Goal: Information Seeking & Learning: Learn about a topic

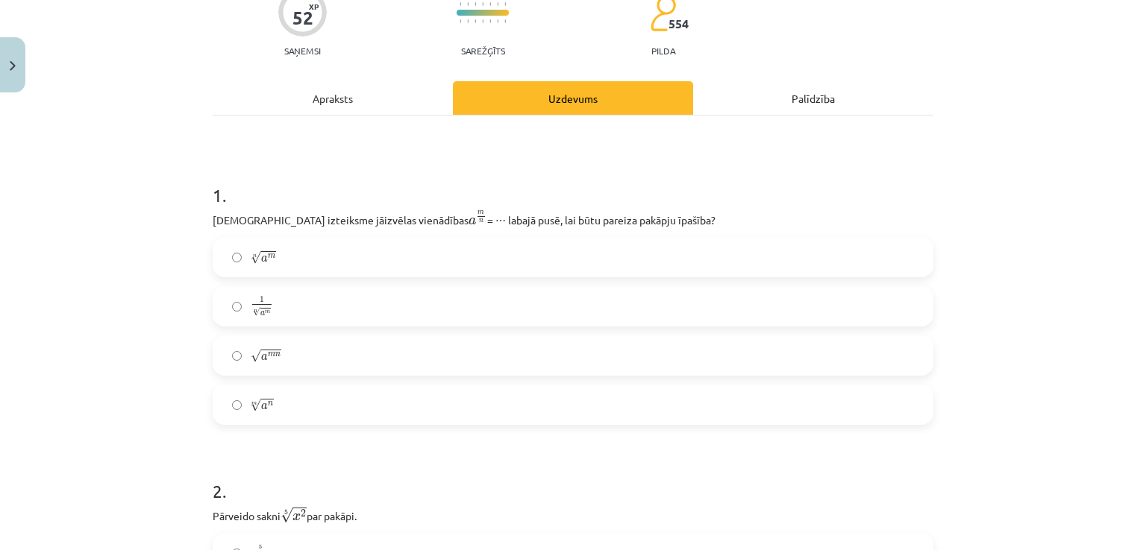
scroll to position [130, 0]
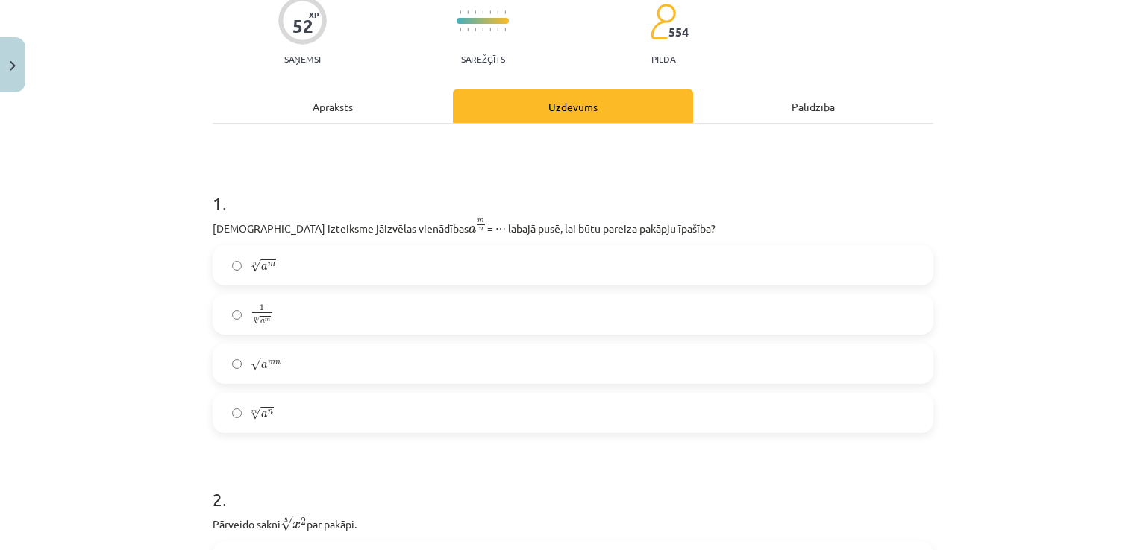
click at [264, 272] on span "n √ a m a m n" at bounding box center [263, 266] width 25 height 15
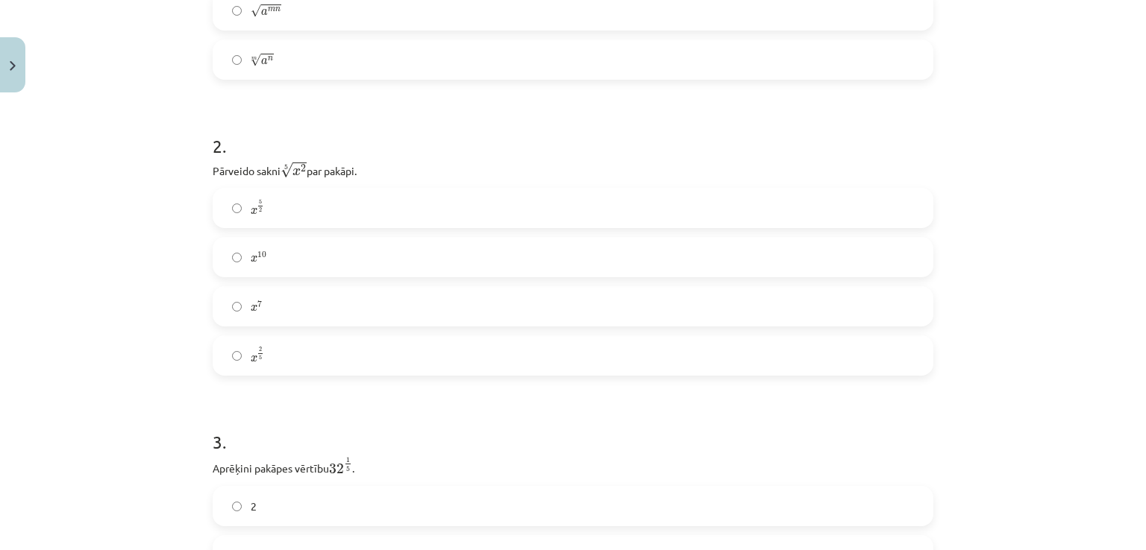
scroll to position [486, 0]
click at [349, 359] on label "x 2 5 x 2 5" at bounding box center [573, 352] width 718 height 37
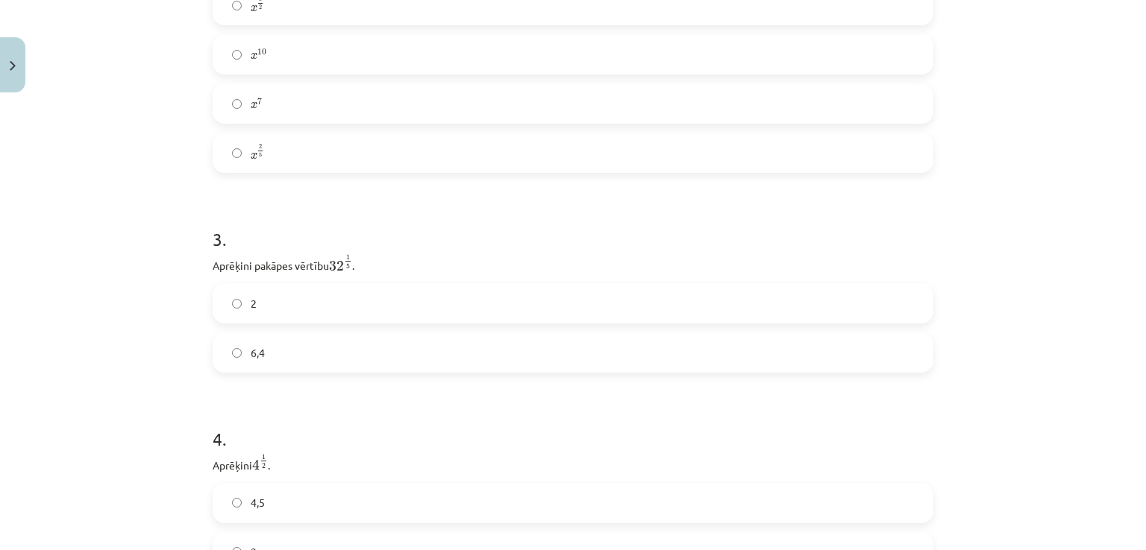
scroll to position [686, 0]
click at [370, 313] on label "2" at bounding box center [573, 303] width 718 height 37
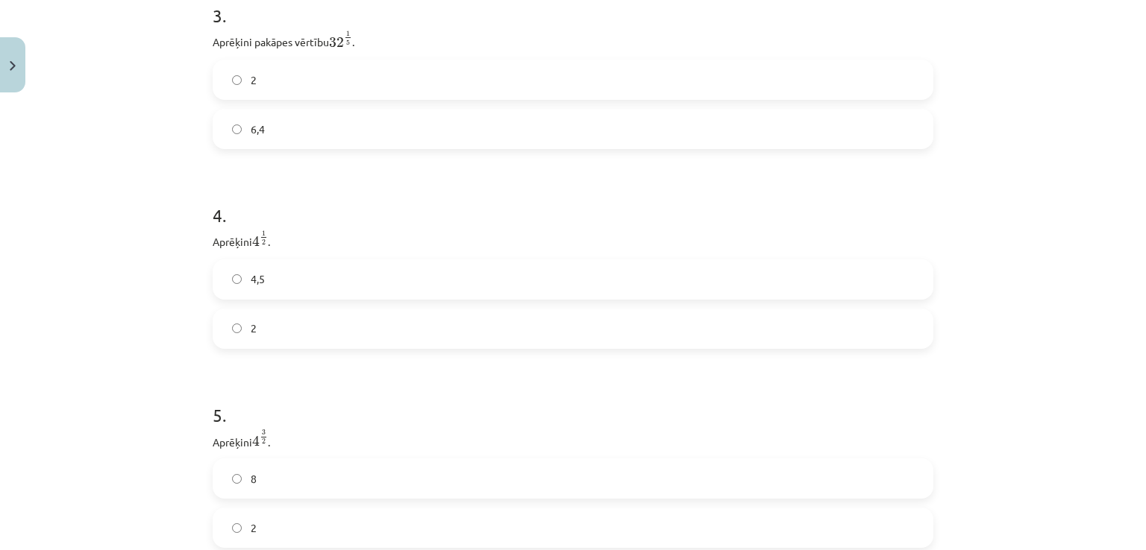
scroll to position [924, 0]
click at [355, 311] on label "2" at bounding box center [573, 314] width 718 height 37
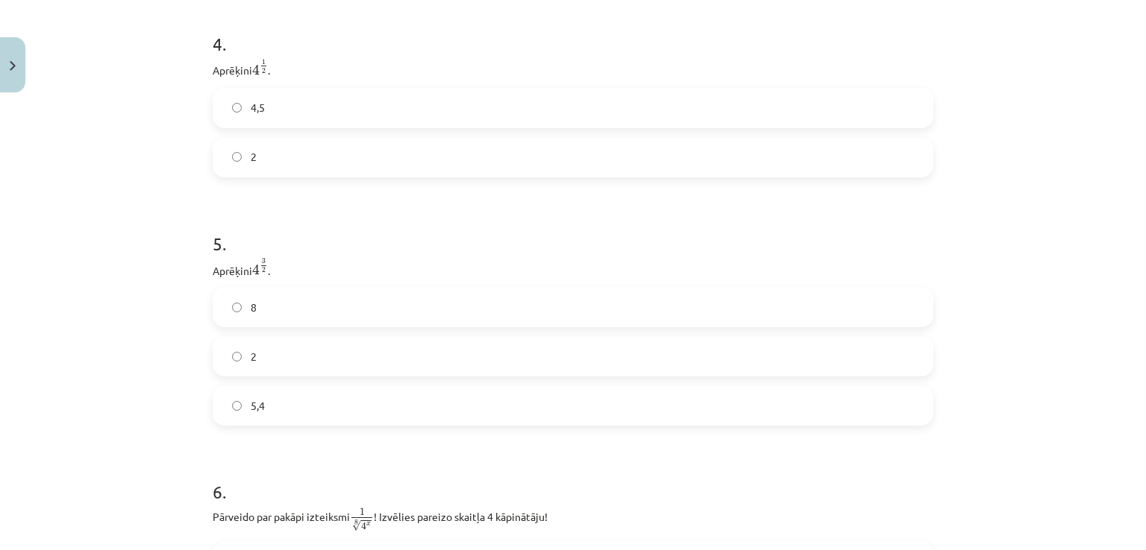
scroll to position [1085, 0]
click at [350, 304] on label "8" at bounding box center [573, 304] width 718 height 37
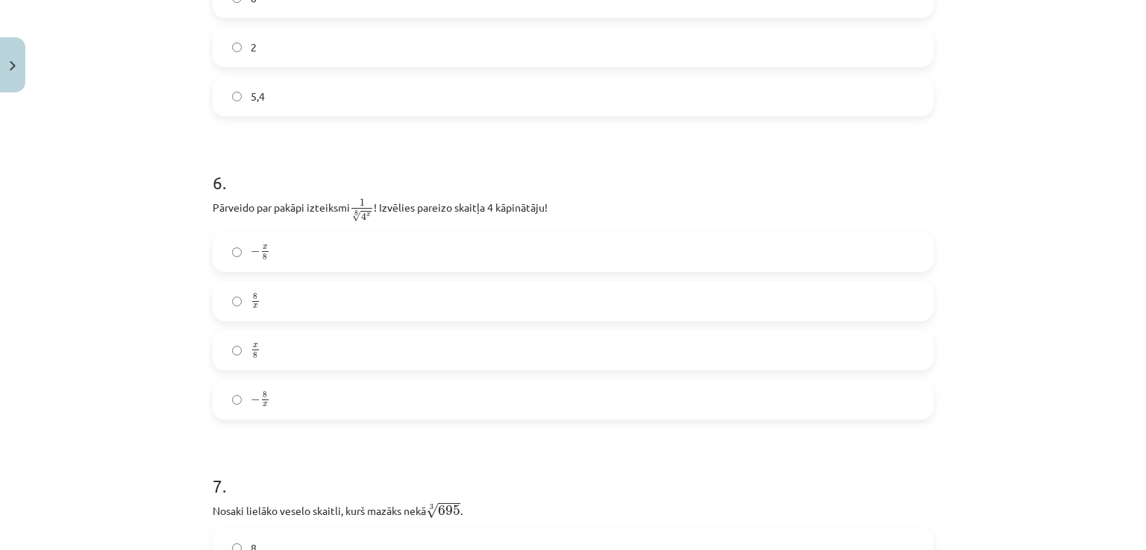
scroll to position [1395, 0]
click at [274, 358] on label "x 8 x 8" at bounding box center [573, 346] width 718 height 37
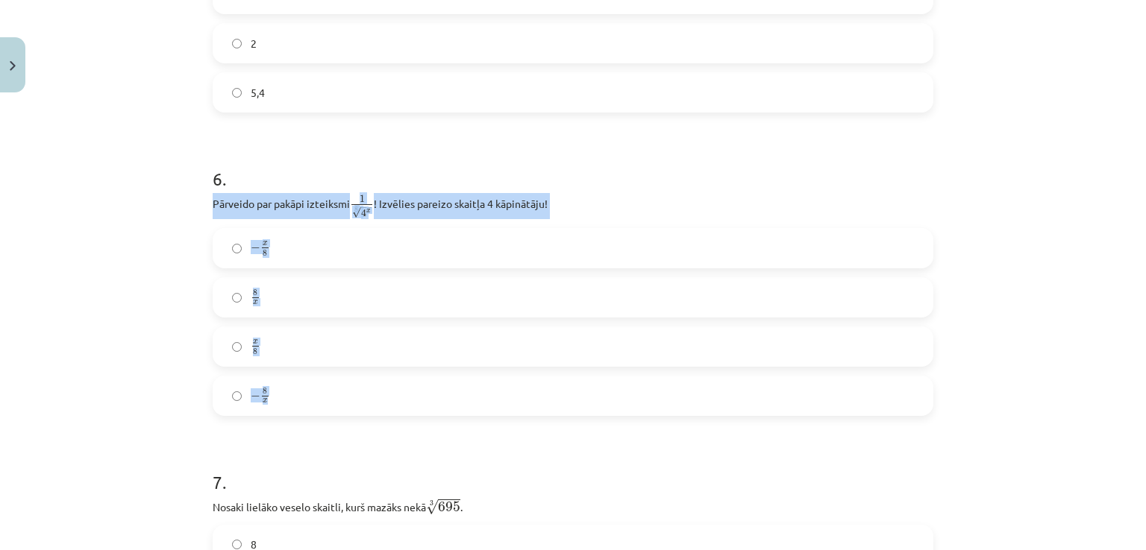
drag, startPoint x: 209, startPoint y: 199, endPoint x: 295, endPoint y: 409, distance: 226.8
click at [295, 409] on div "6 . Pārveido par pakāpi izteiksmi 1 8 √ 4 x 1 4 x 8 ! Izvēlies pareizo skaitļa …" at bounding box center [573, 279] width 721 height 274
copy div "Pārveido par pakāpi izteiksmi 1 8 √ 4 x 1 4 x 8 ! Izvēlies pareizo skaitļa 4 kā…"
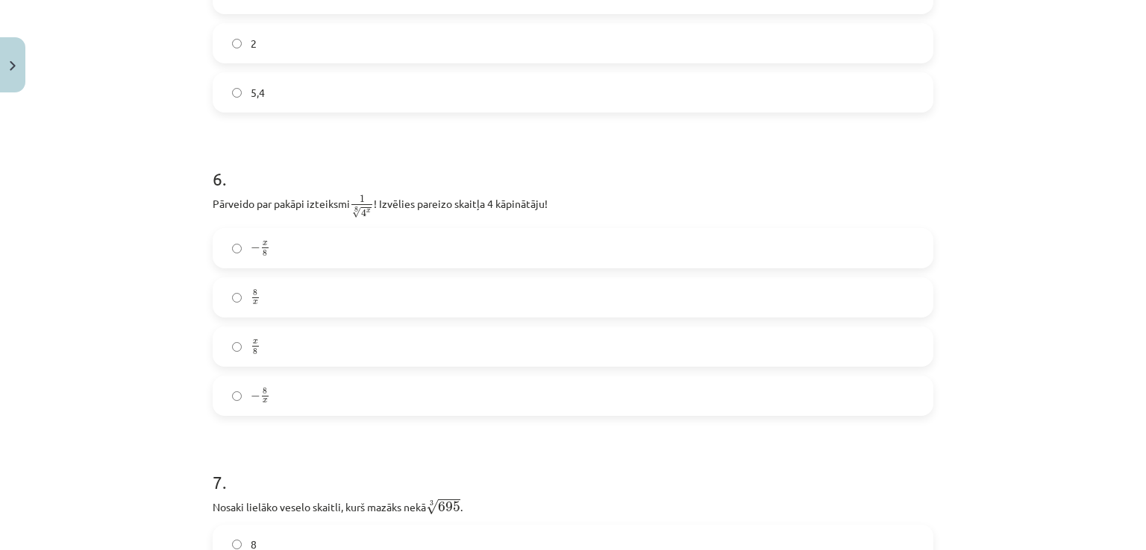
click at [491, 155] on h1 "6 ." at bounding box center [573, 165] width 721 height 46
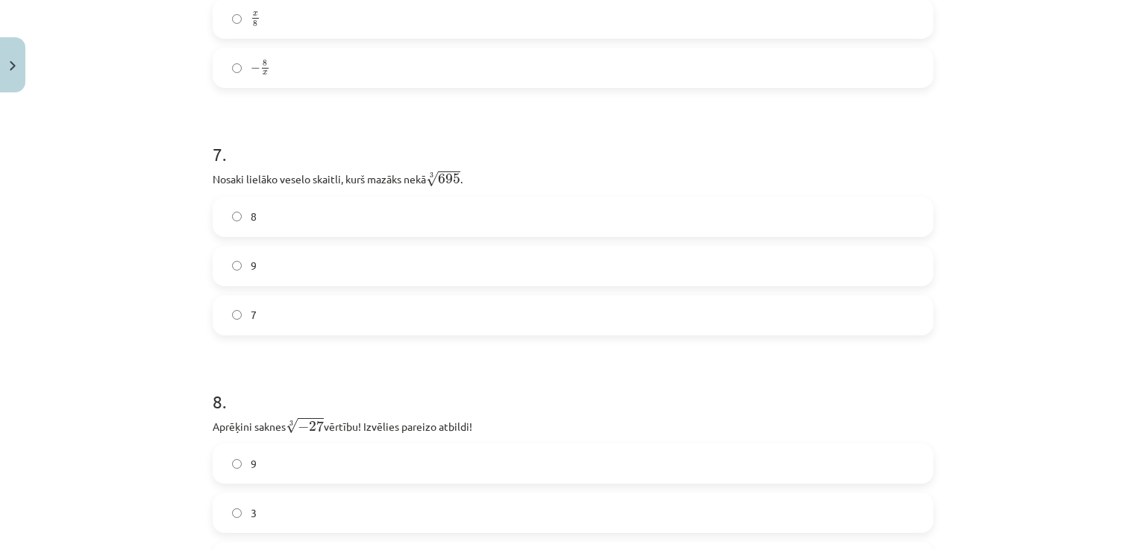
scroll to position [1725, 0]
click at [400, 230] on label "8" at bounding box center [573, 215] width 718 height 37
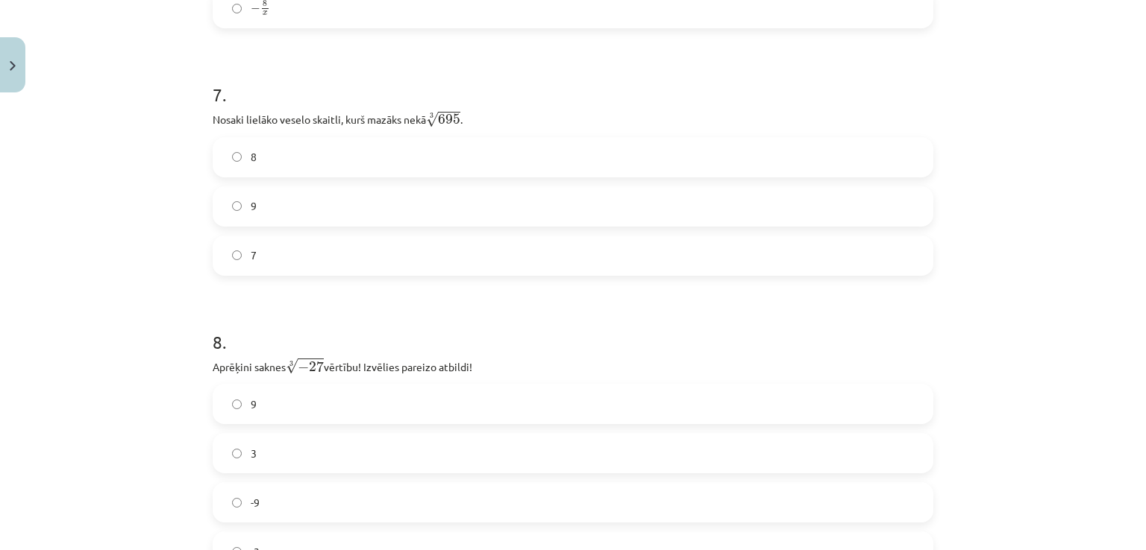
scroll to position [1744, 0]
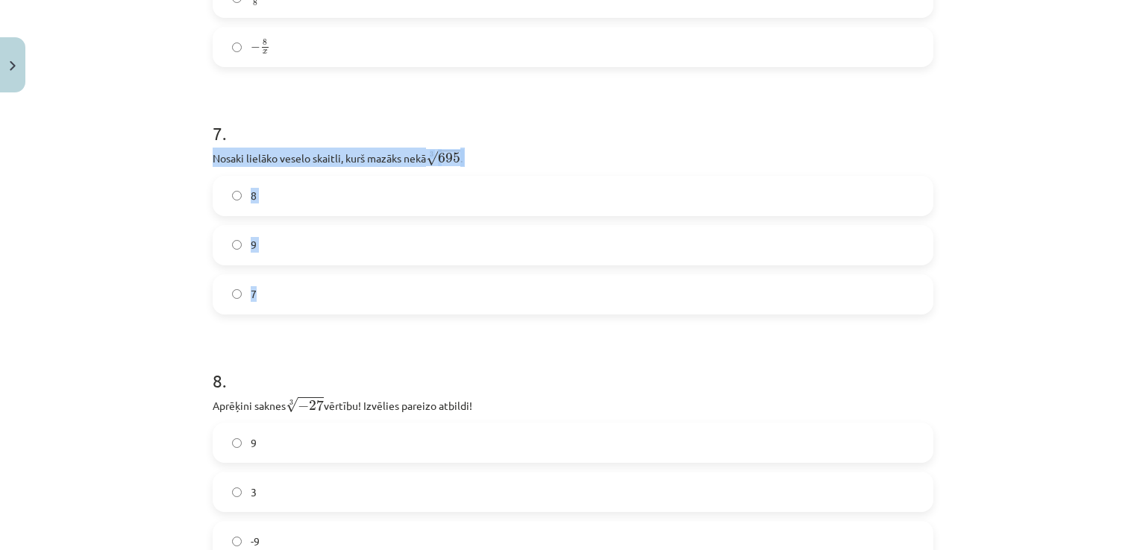
drag, startPoint x: 205, startPoint y: 159, endPoint x: 279, endPoint y: 286, distance: 146.7
click at [279, 286] on div "52 XP Saņemsi Sarežģīts 554 pilda Apraksts Uzdevums Palīdzība 1 . Kura izteiksm…" at bounding box center [573, 227] width 738 height 3744
copy div "Nosaki lielāko veselo skaitli, kurš mazāks nekā 3 √ 695 695 3 . 8 9 7"
click at [371, 353] on h1 "8 ." at bounding box center [573, 368] width 721 height 46
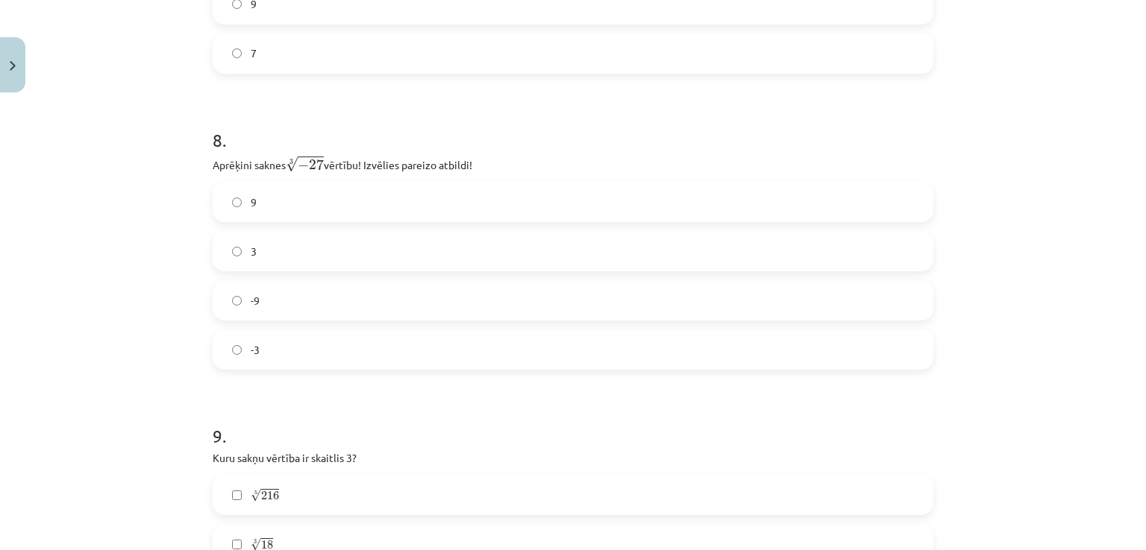
scroll to position [1986, 0]
click at [274, 346] on label "-3" at bounding box center [573, 348] width 718 height 37
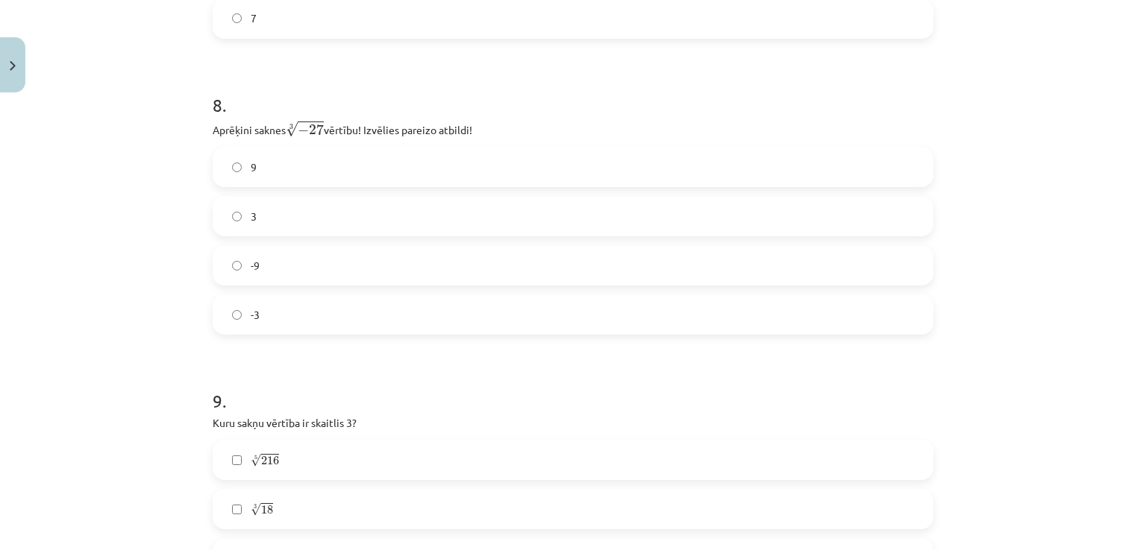
scroll to position [2019, 0]
drag, startPoint x: 201, startPoint y: 135, endPoint x: 291, endPoint y: 308, distance: 195.2
copy div "Aprēķini saknes 3 √ − 27 − 27 3 vērtību! Izvēlies pareizo atbildi! 9 3 -9 -3"
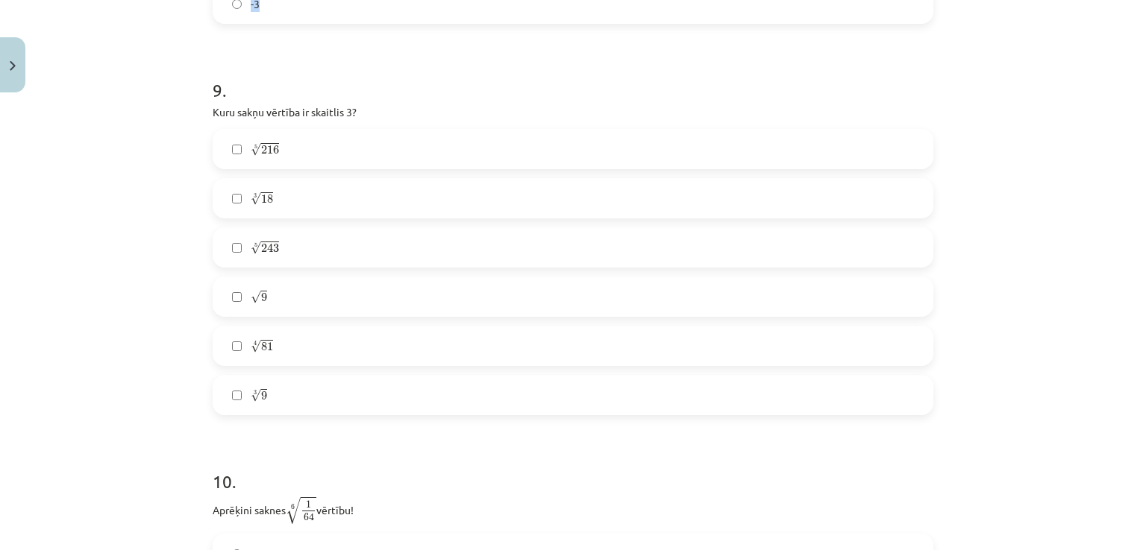
scroll to position [2333, 0]
click at [343, 244] on label "5 √ 243 243 5" at bounding box center [573, 245] width 718 height 37
click at [300, 344] on label "4 √ 81 81 4" at bounding box center [573, 343] width 718 height 37
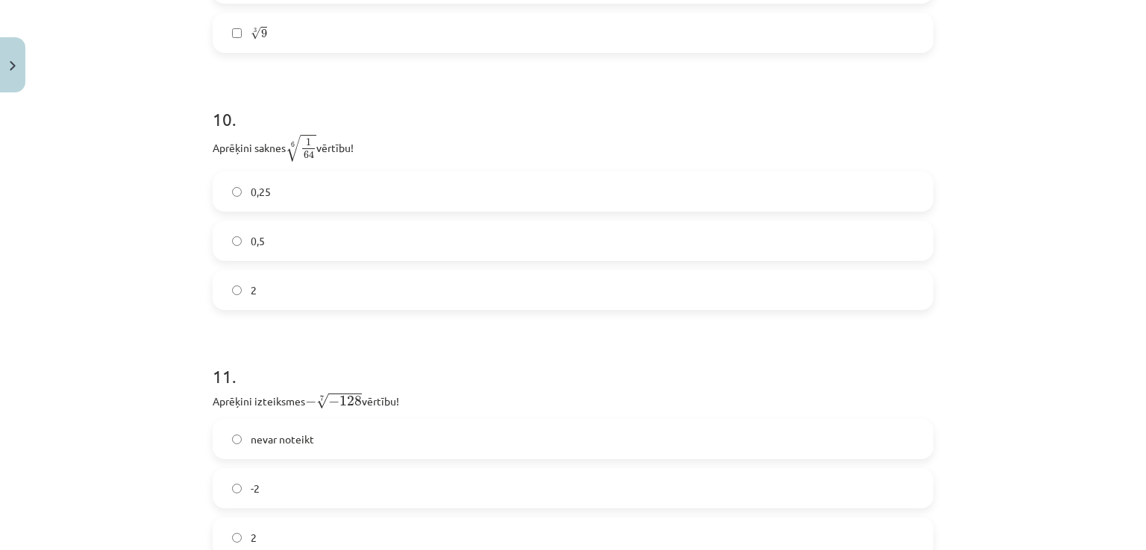
scroll to position [2694, 0]
click at [403, 252] on label "0,5" at bounding box center [573, 240] width 718 height 37
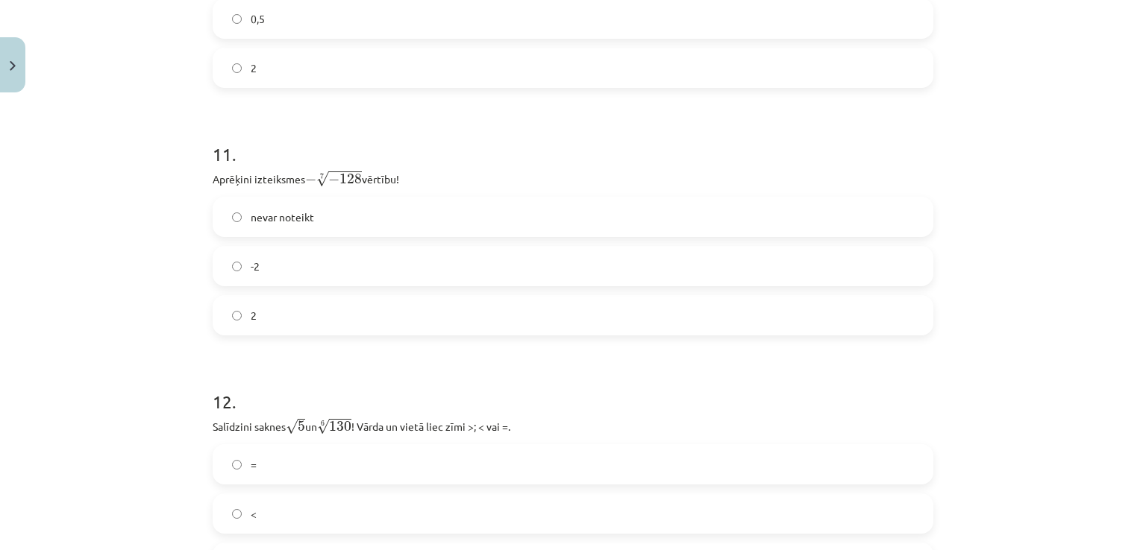
scroll to position [2916, 0]
drag, startPoint x: 195, startPoint y: 175, endPoint x: 274, endPoint y: 314, distance: 159.7
click at [274, 314] on div "Mācību tēma: Matemātikas i - 12. klases 1. ieskaites mācību materiāls (ab) #4 📝…" at bounding box center [573, 275] width 1146 height 550
copy div "Aprēķini izteiksmes − 7 √ − 128 − − 128 7 vērtību! nevar noteikt -2 2"
click at [361, 131] on h1 "11 ." at bounding box center [573, 140] width 721 height 46
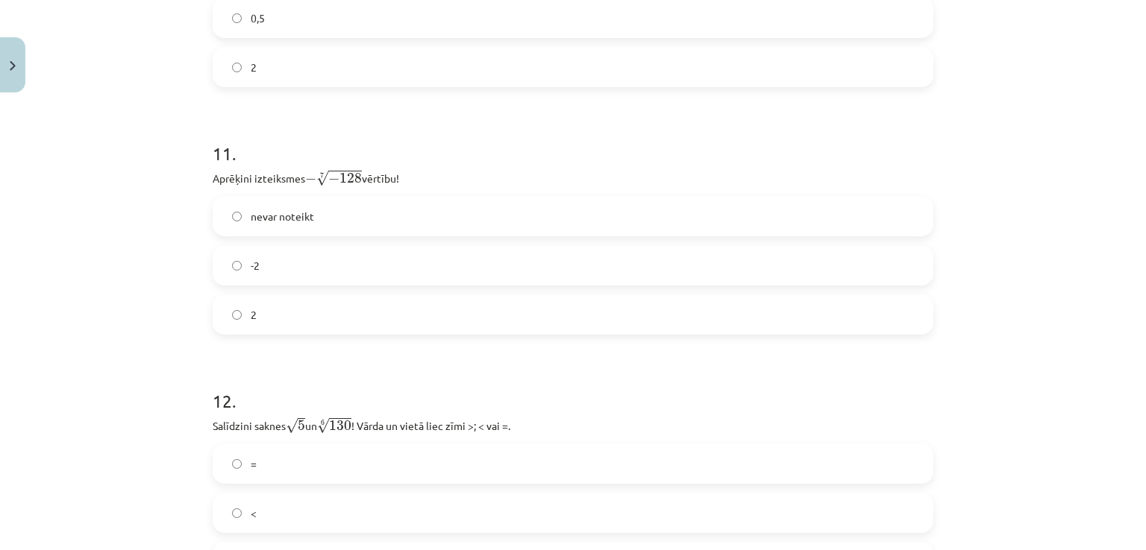
click at [352, 230] on label "nevar noteikt" at bounding box center [573, 216] width 718 height 37
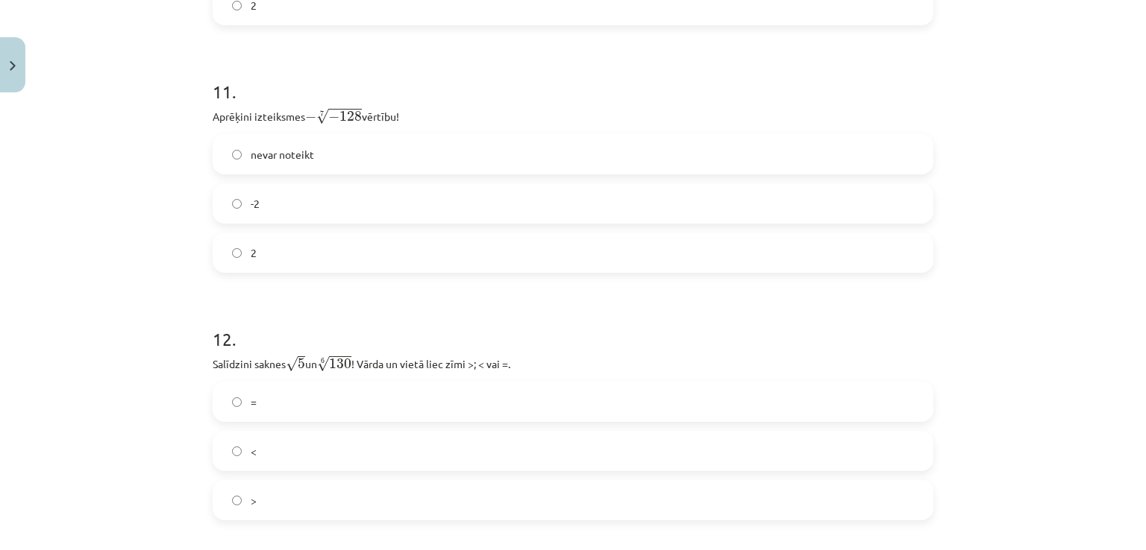
scroll to position [2979, 0]
click at [412, 269] on label "2" at bounding box center [573, 251] width 718 height 37
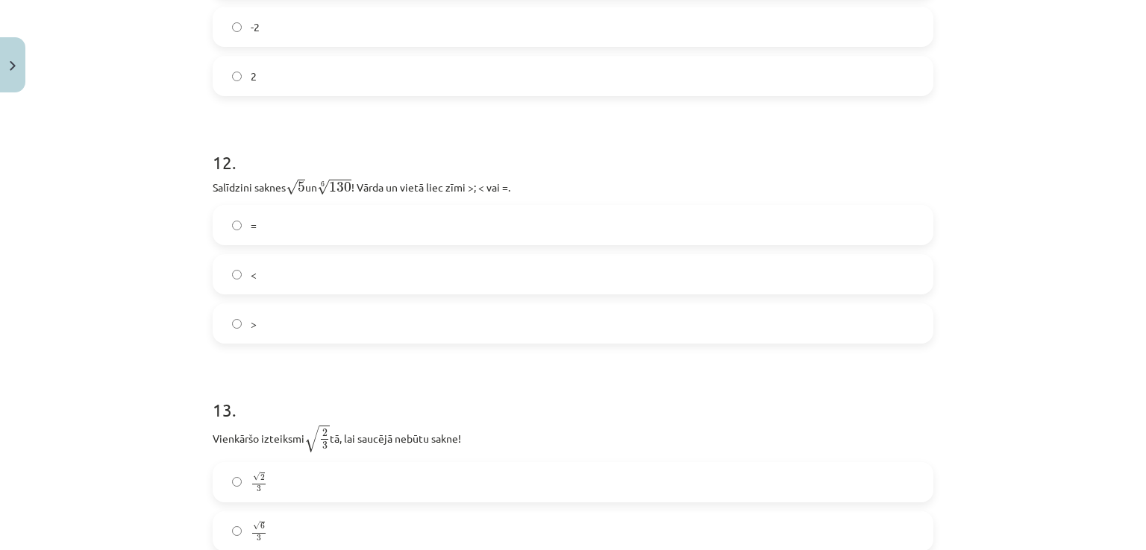
scroll to position [3156, 0]
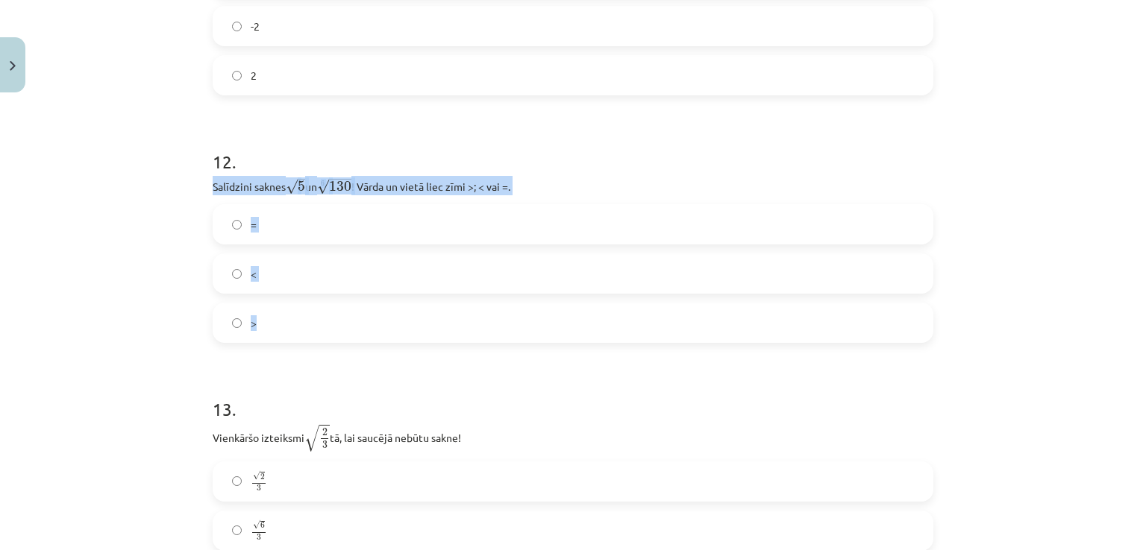
drag, startPoint x: 204, startPoint y: 177, endPoint x: 314, endPoint y: 337, distance: 194.3
copy div "Salīdzini saknes √ 5 5 un 6 √ 130 130 6 ! Vārda un vietā liec zīmi >; < vai =. …"
click at [345, 318] on label ">" at bounding box center [573, 322] width 718 height 37
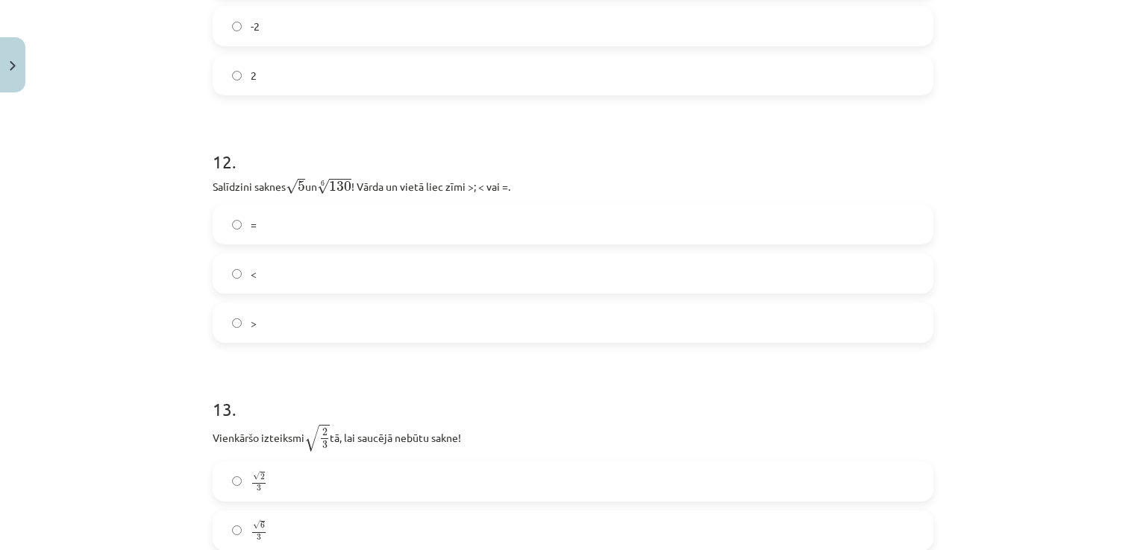
scroll to position [3332, 0]
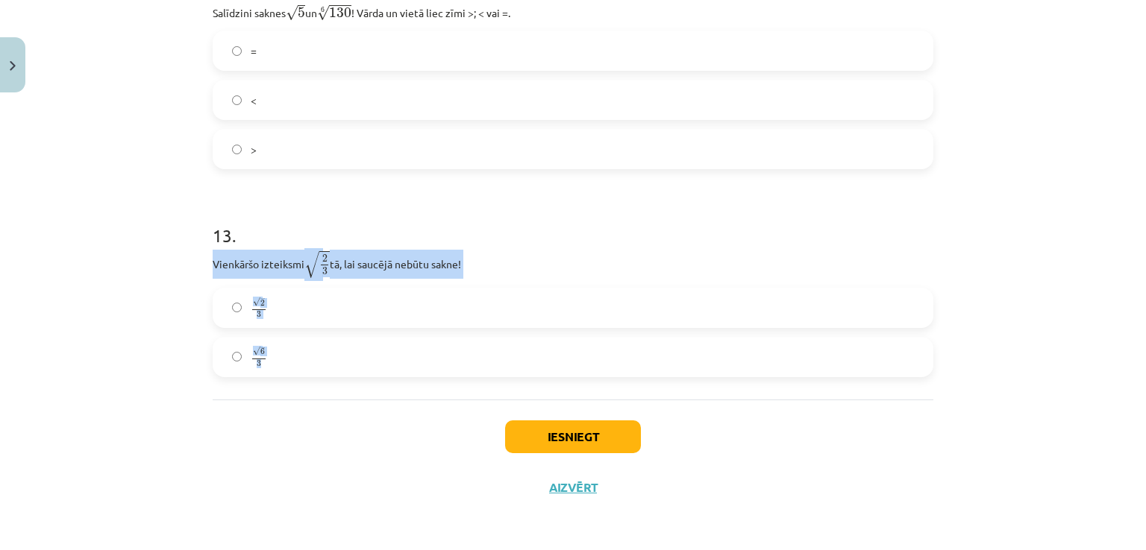
drag, startPoint x: 203, startPoint y: 259, endPoint x: 269, endPoint y: 375, distance: 133.6
copy div "Vienkāršo izteiksmi √ 2 3 2 3 tā, lai saucējā nebūtu sakne! √ 2 3 2 3 √ 6 3"
click at [320, 310] on label "√ 2 3 2 3" at bounding box center [573, 307] width 718 height 37
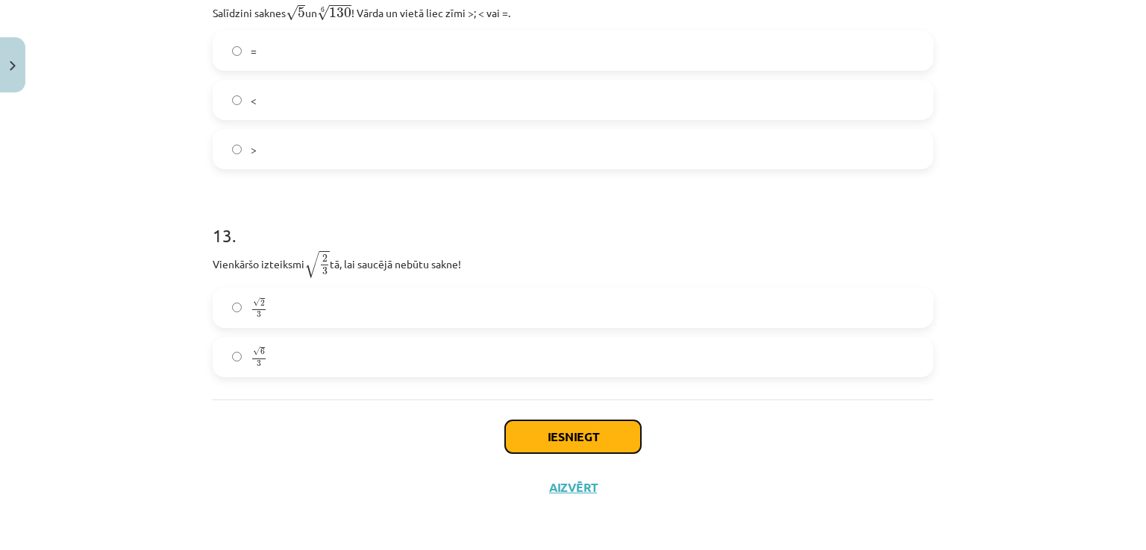
click at [543, 440] on button "Iesniegt" at bounding box center [573, 437] width 136 height 33
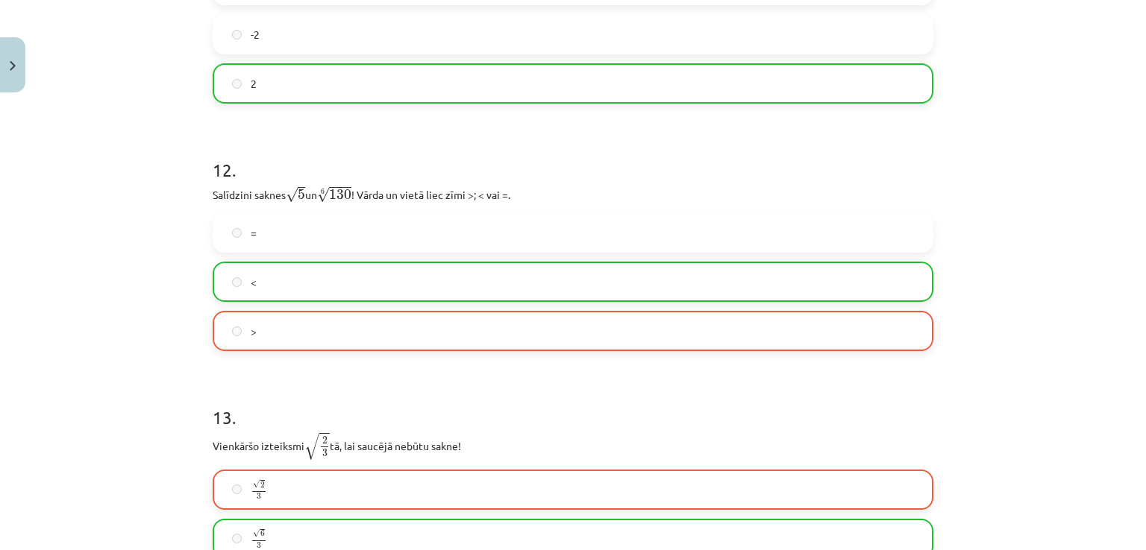
scroll to position [3378, 0]
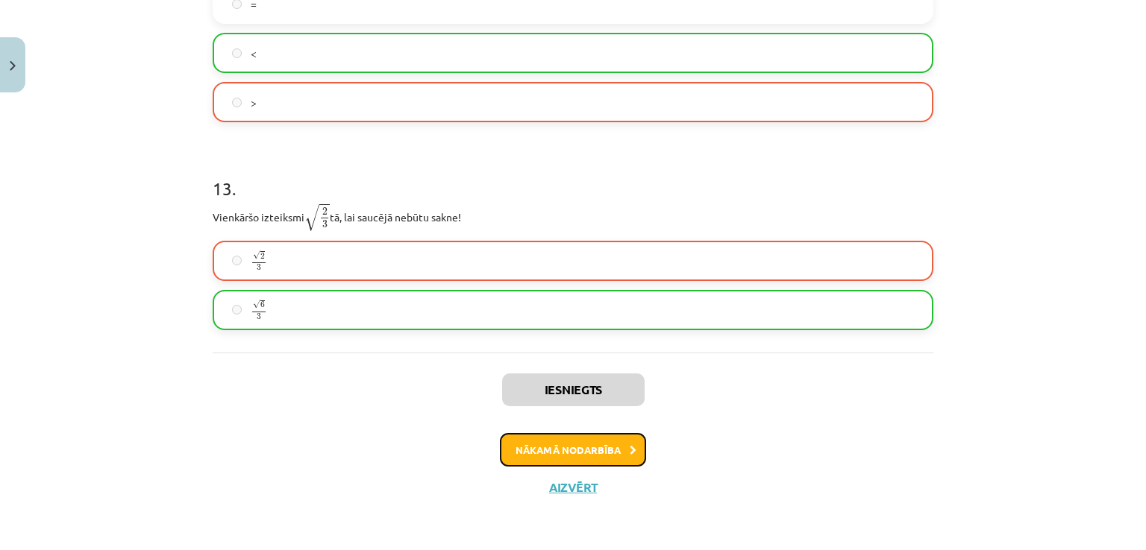
click at [576, 452] on button "Nākamā nodarbība" at bounding box center [573, 450] width 146 height 34
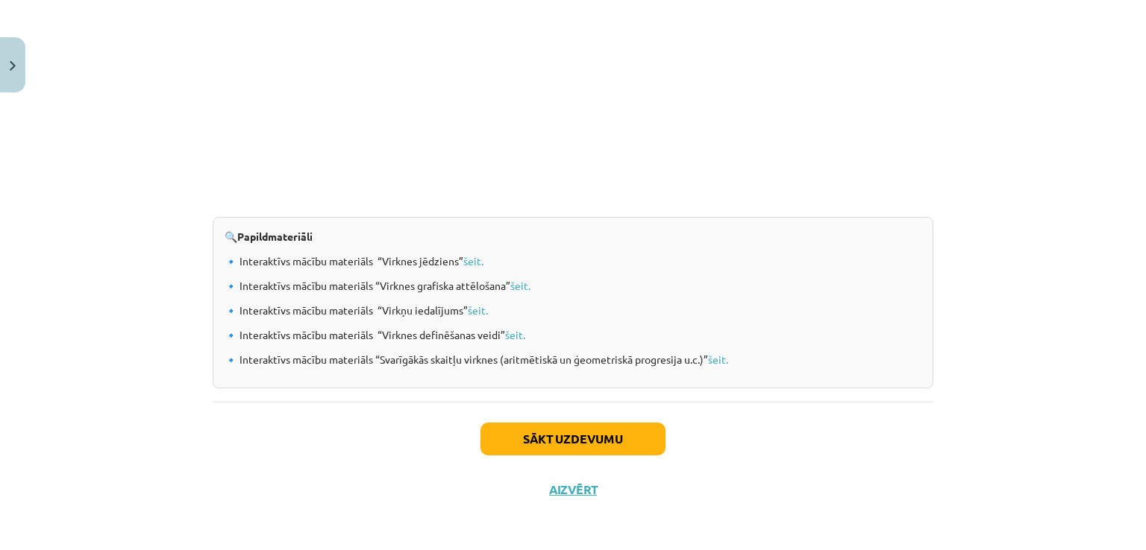
scroll to position [1539, 0]
click at [589, 433] on button "Sākt uzdevumu" at bounding box center [572, 440] width 185 height 33
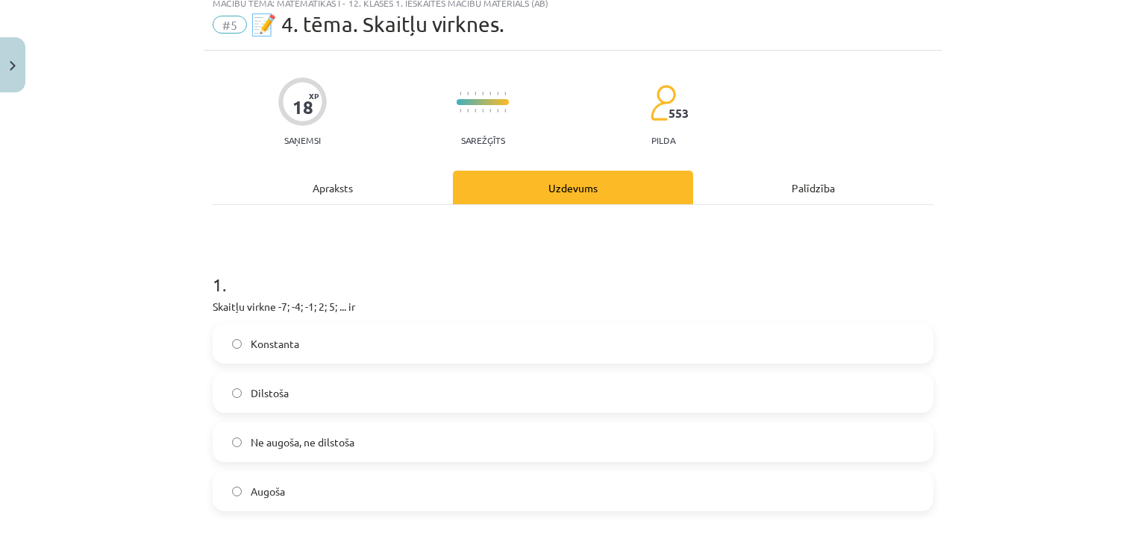
scroll to position [37, 0]
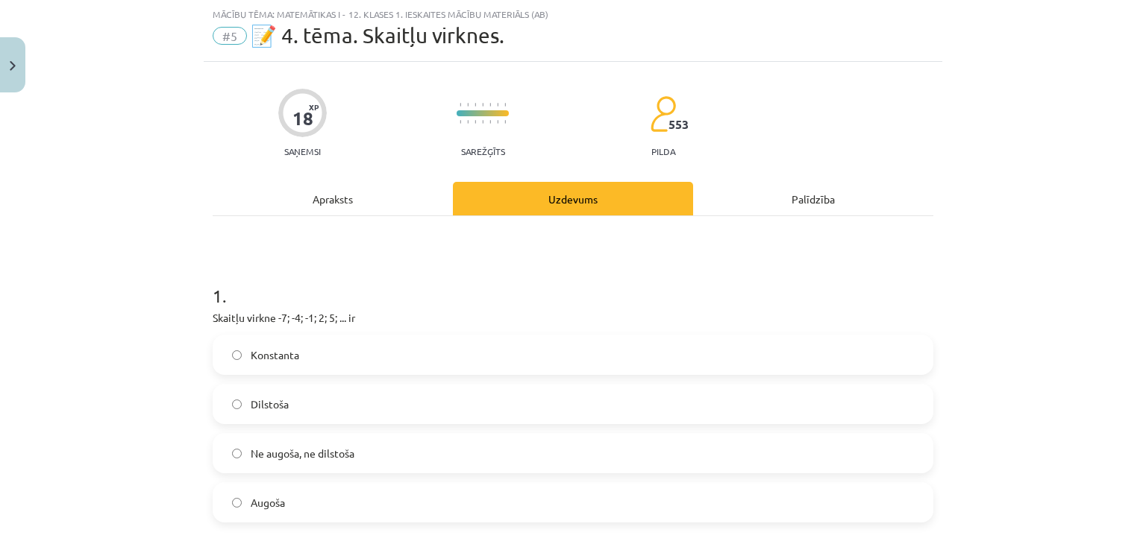
click at [367, 412] on label "Dilstoša" at bounding box center [573, 404] width 718 height 37
click at [358, 502] on label "Augoša" at bounding box center [573, 502] width 718 height 37
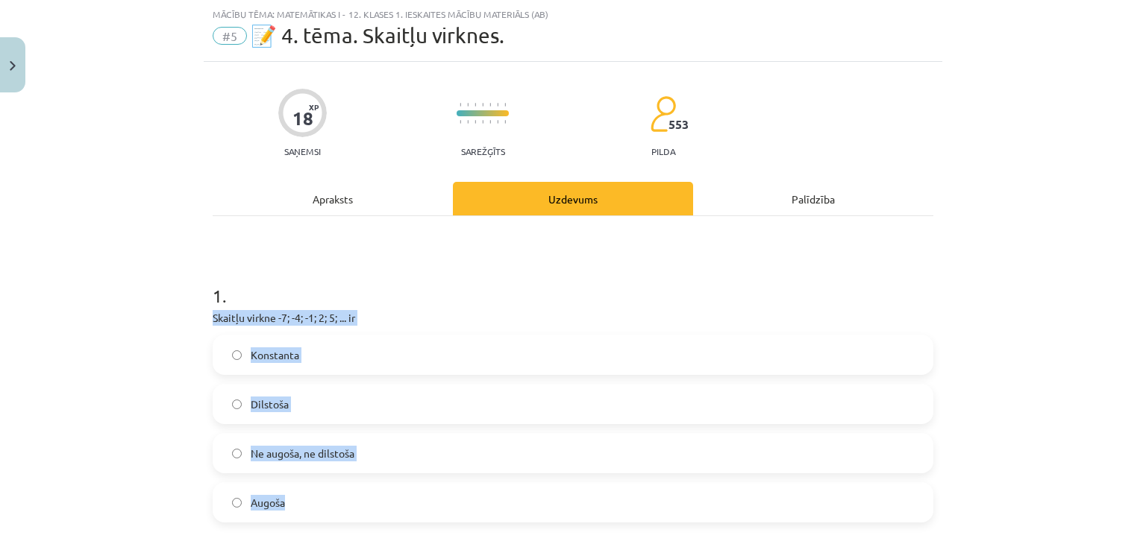
drag, startPoint x: 198, startPoint y: 318, endPoint x: 296, endPoint y: 489, distance: 196.8
copy div "Skaitļu virkne -7; -4; -1; 2; 5; ... ir Konstanta Dilstoša Ne augoša, ne dilsto…"
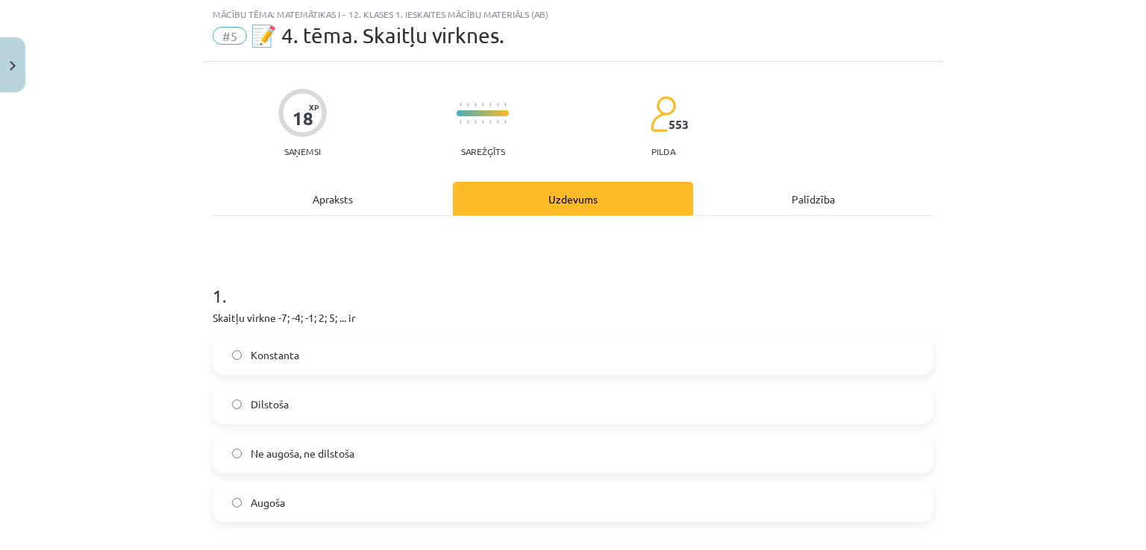
click at [447, 275] on h1 "1 ." at bounding box center [573, 283] width 721 height 46
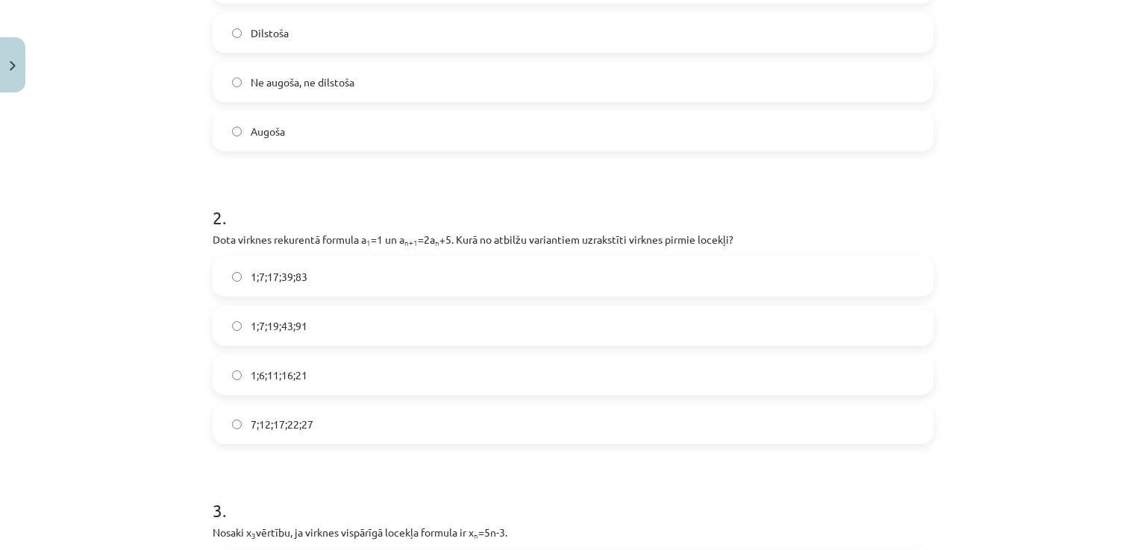
scroll to position [414, 0]
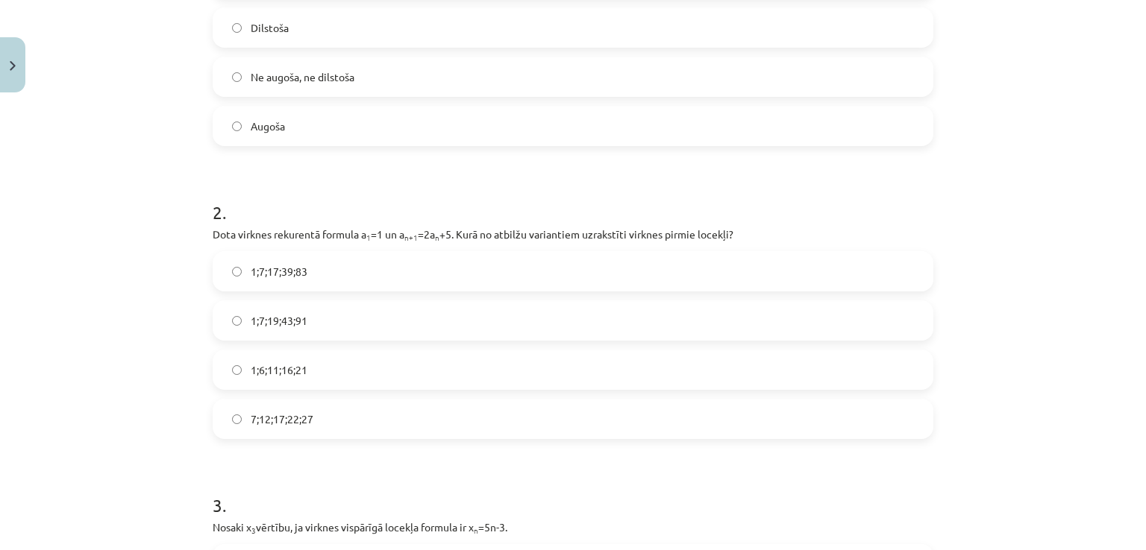
click at [355, 421] on label "7;12;17;22;27" at bounding box center [573, 419] width 718 height 37
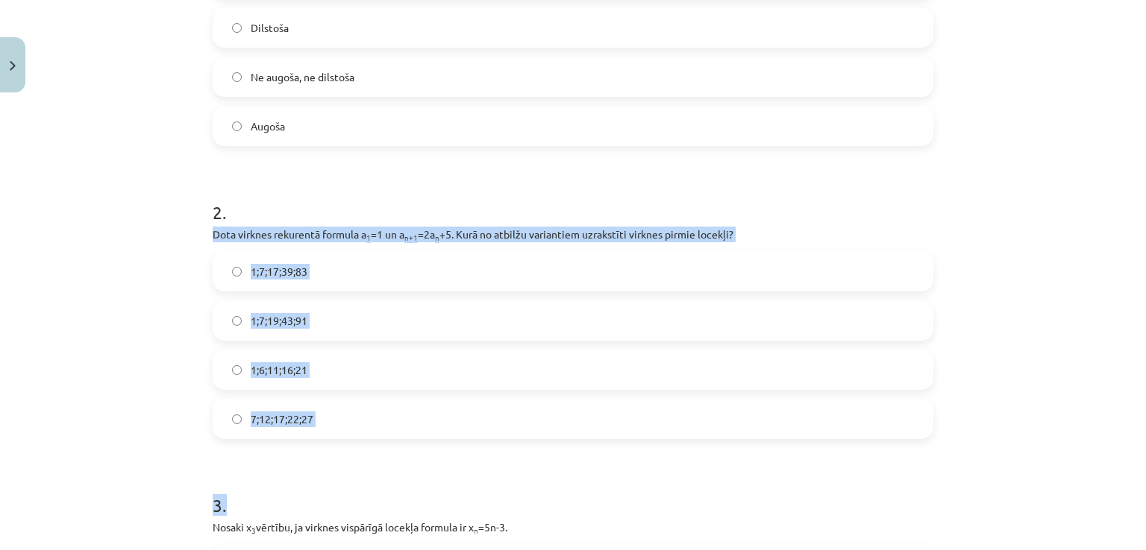
drag, startPoint x: 206, startPoint y: 235, endPoint x: 346, endPoint y: 463, distance: 267.9
copy form "Dota virknes rekurentā formula a 1 =1 un a n+1 =2a n +5. Kurā no atbilžu varian…"
click at [346, 318] on label "1;7;19;43;91" at bounding box center [573, 320] width 718 height 37
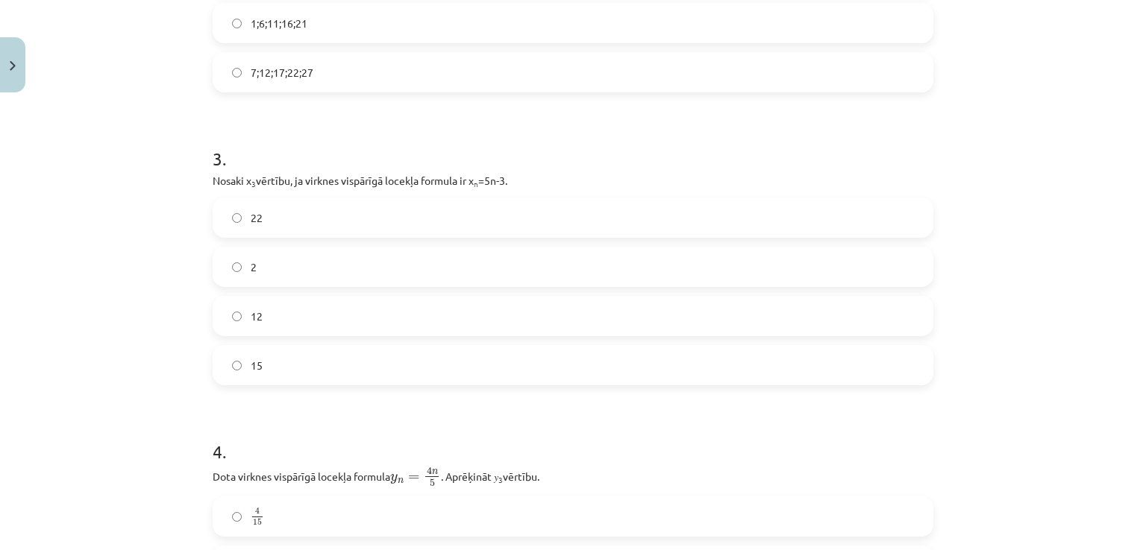
scroll to position [762, 0]
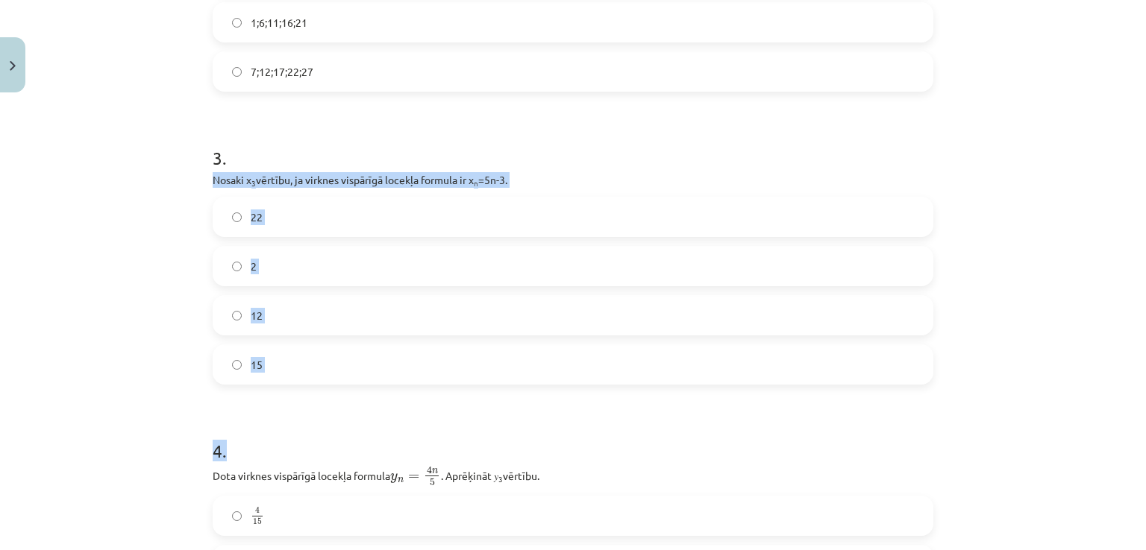
drag, startPoint x: 201, startPoint y: 180, endPoint x: 346, endPoint y: 399, distance: 262.7
click at [346, 399] on div "18 XP Saņemsi Sarežģīts 553 pilda Apraksts Uzdevums Palīdzība 1 . Skaitļu virkn…" at bounding box center [573, 372] width 738 height 2068
copy form "Nosaki x 3 vērtību, ja virknes vispārīgā locekļa formula ir x n =5n-3. 22 2 12 …"
click at [303, 323] on label "12" at bounding box center [573, 315] width 718 height 37
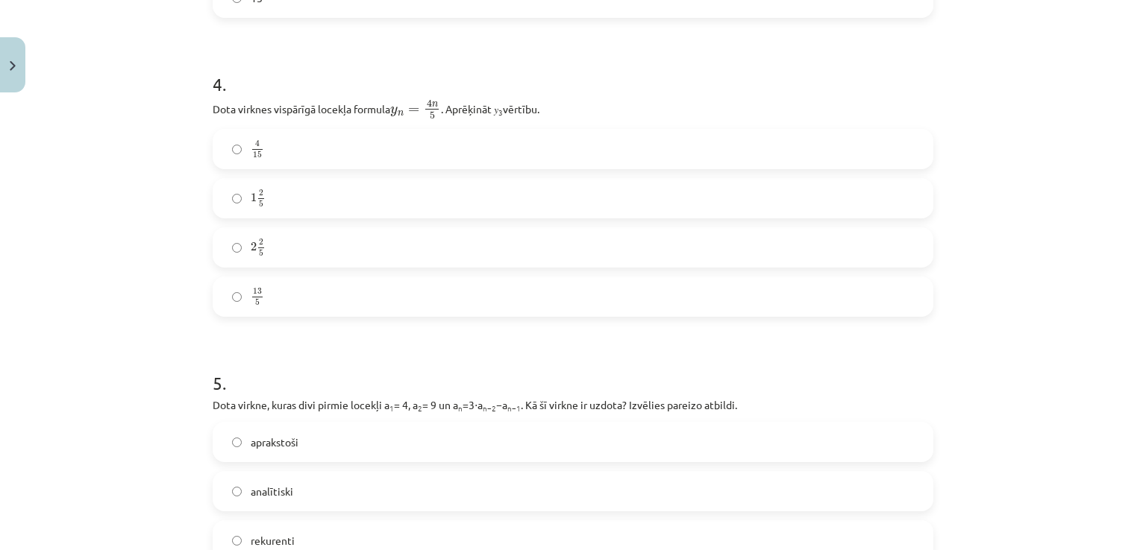
scroll to position [1129, 0]
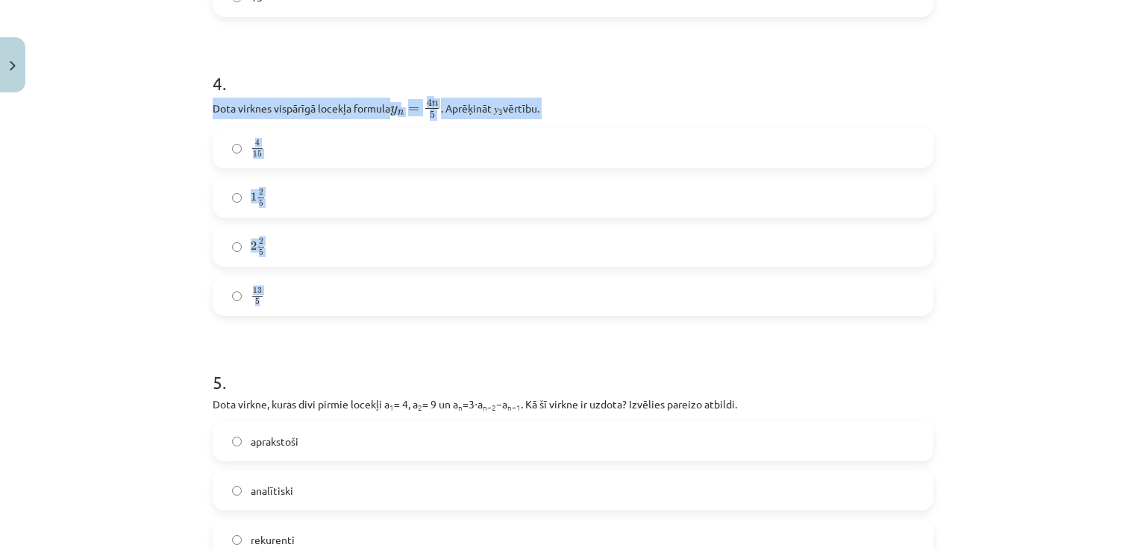
drag, startPoint x: 203, startPoint y: 103, endPoint x: 276, endPoint y: 275, distance: 187.2
click at [276, 275] on div "18 XP Saņemsi Sarežģīts 553 pilda Apraksts Uzdevums Palīdzība 1 . Skaitļu virkn…" at bounding box center [573, 4] width 738 height 2068
copy div "Dota virknes vispārīgā locekļa formula y n = 4 n 5 y n = 4 n 5 . Aprēķināt 𝑦 3 …"
click at [618, 102] on p "Dota virknes vispārīgā locekļa formula y n = 4 n 5 y n = 4 n 5 . Aprēķināt 𝑦 3 …" at bounding box center [573, 109] width 721 height 22
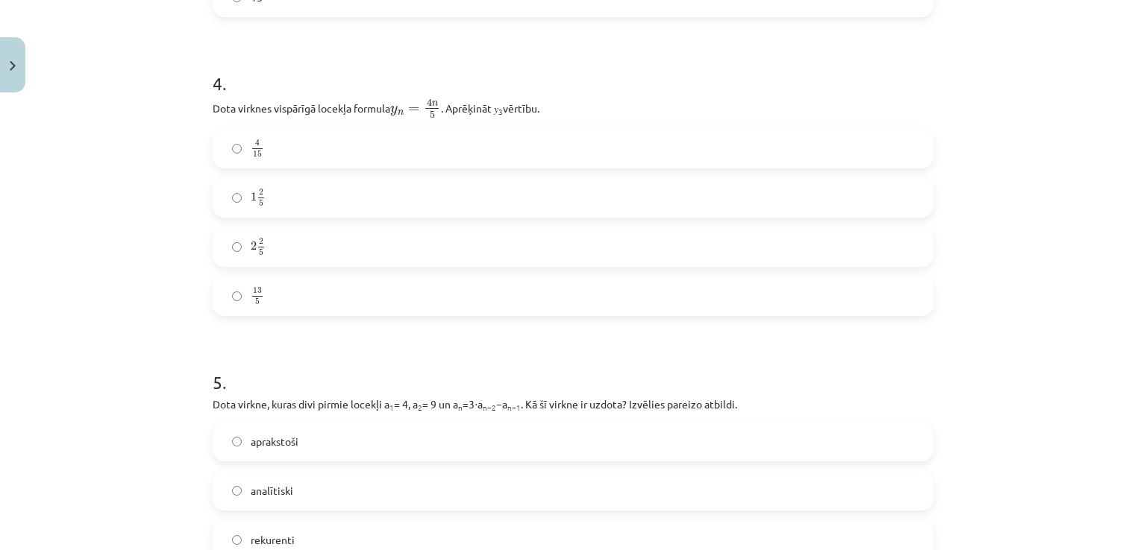
click at [274, 245] on label "2 2 5 2 2 5" at bounding box center [573, 246] width 718 height 37
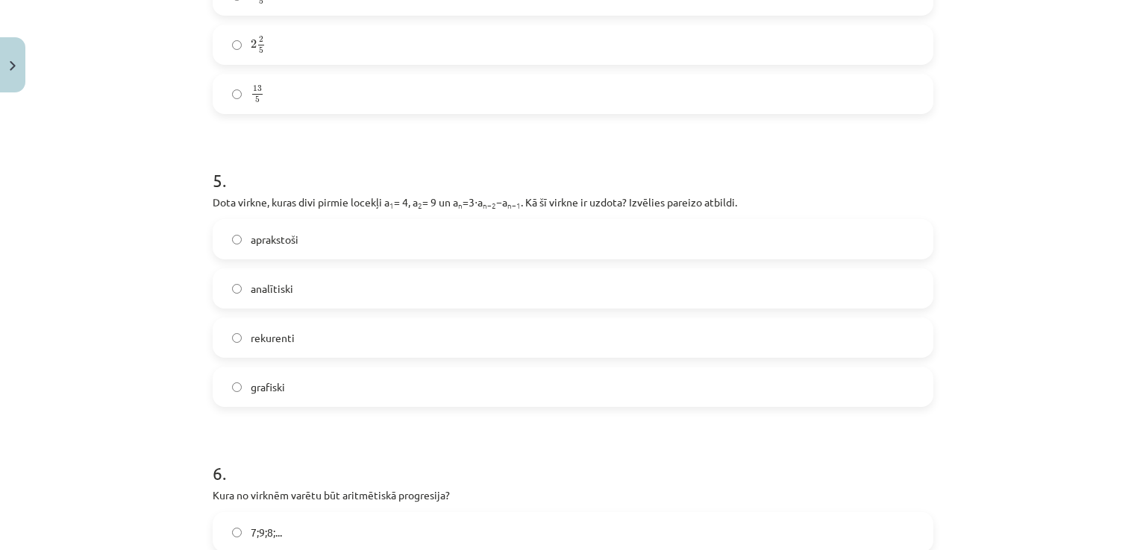
scroll to position [1332, 0]
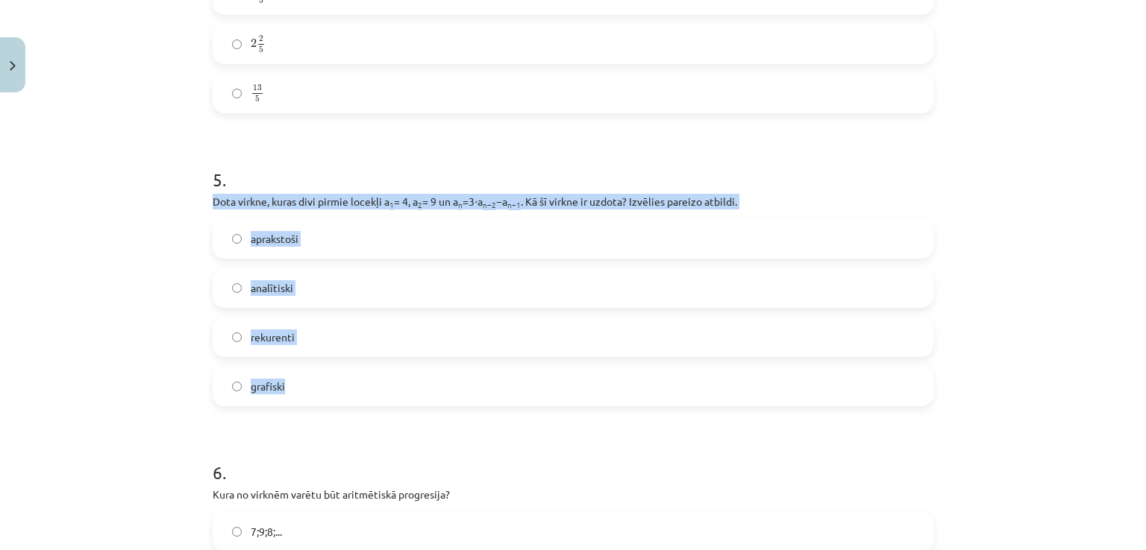
drag, startPoint x: 202, startPoint y: 201, endPoint x: 303, endPoint y: 377, distance: 202.8
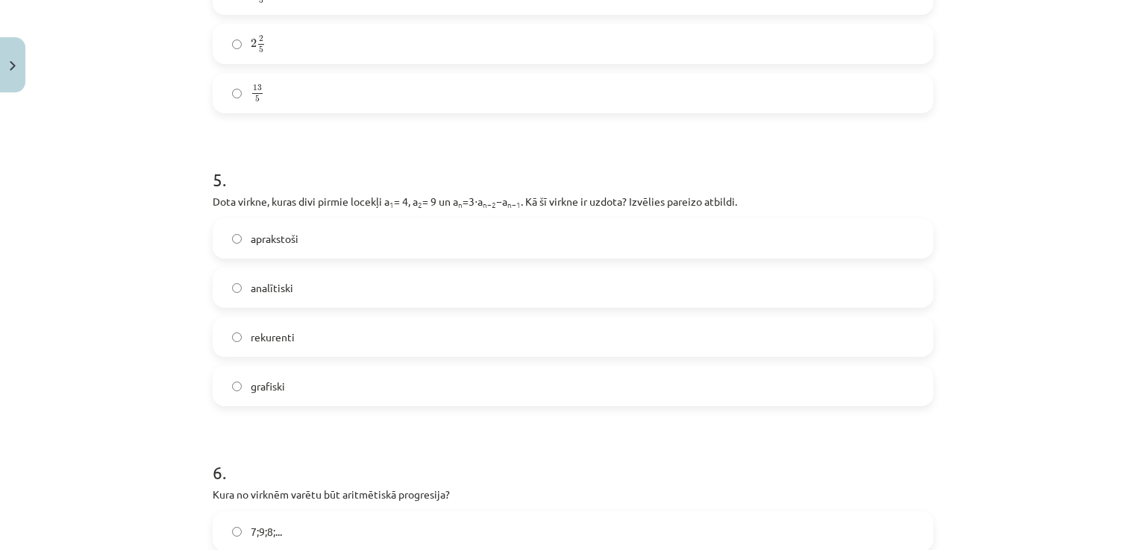
click at [431, 155] on h1 "5 ." at bounding box center [573, 166] width 721 height 46
click at [301, 343] on label "rekurenti" at bounding box center [573, 336] width 718 height 37
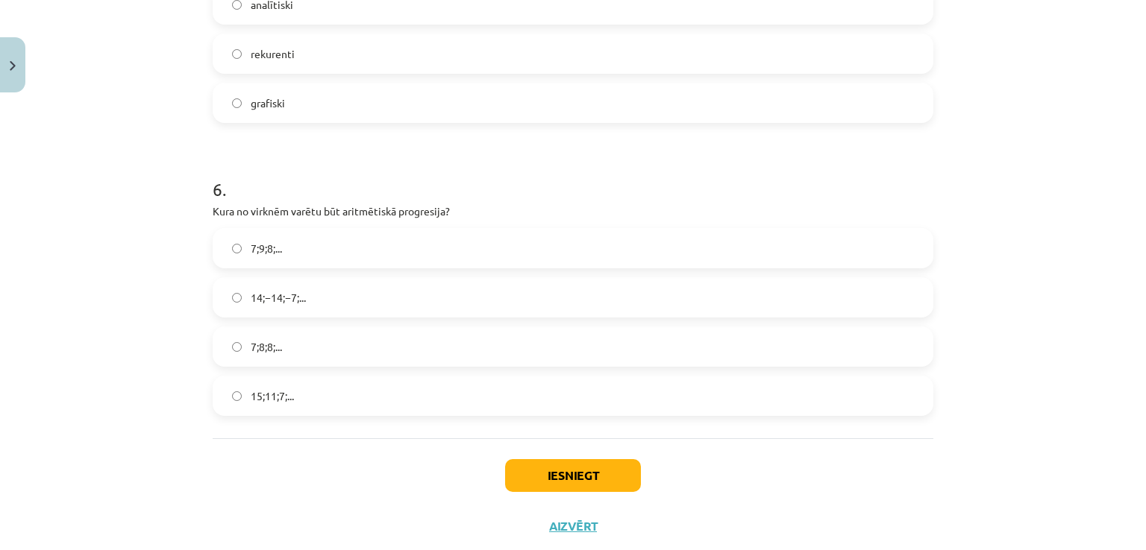
scroll to position [1625, 0]
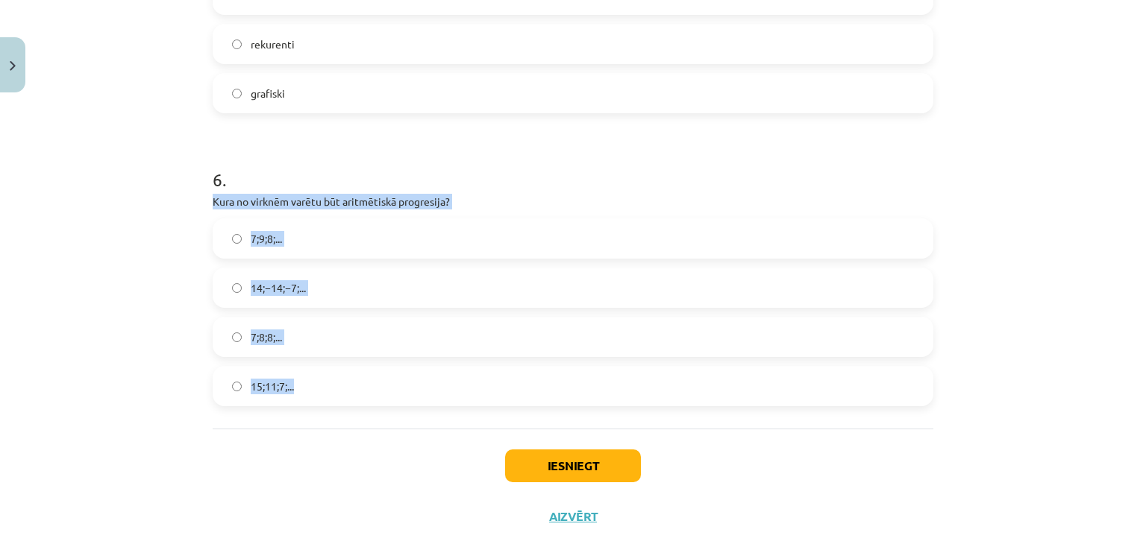
drag, startPoint x: 205, startPoint y: 200, endPoint x: 298, endPoint y: 374, distance: 197.2
click at [324, 394] on label "15;11;7;..." at bounding box center [573, 386] width 718 height 37
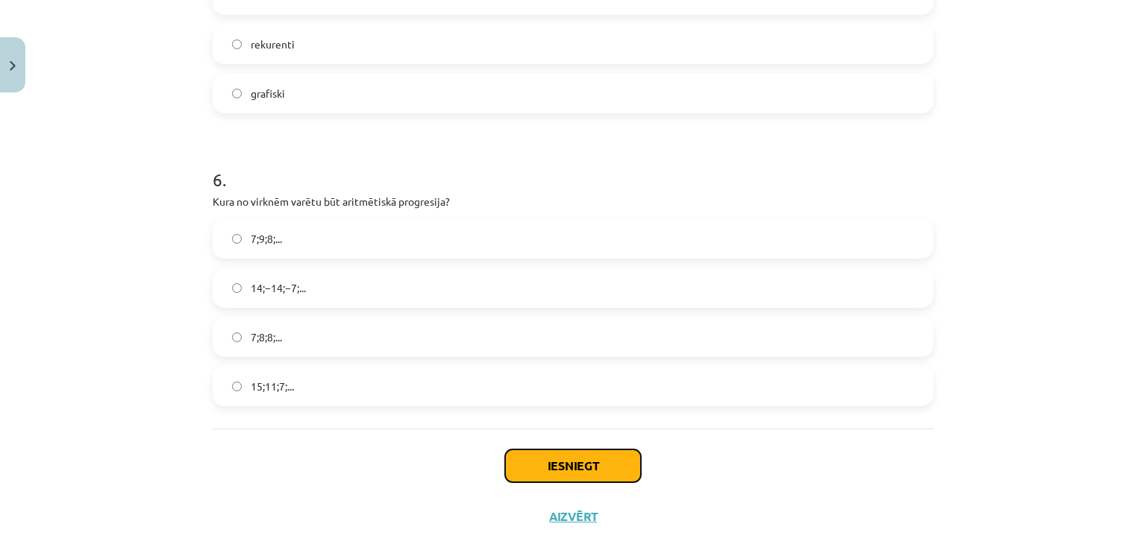
click at [543, 475] on button "Iesniegt" at bounding box center [573, 466] width 136 height 33
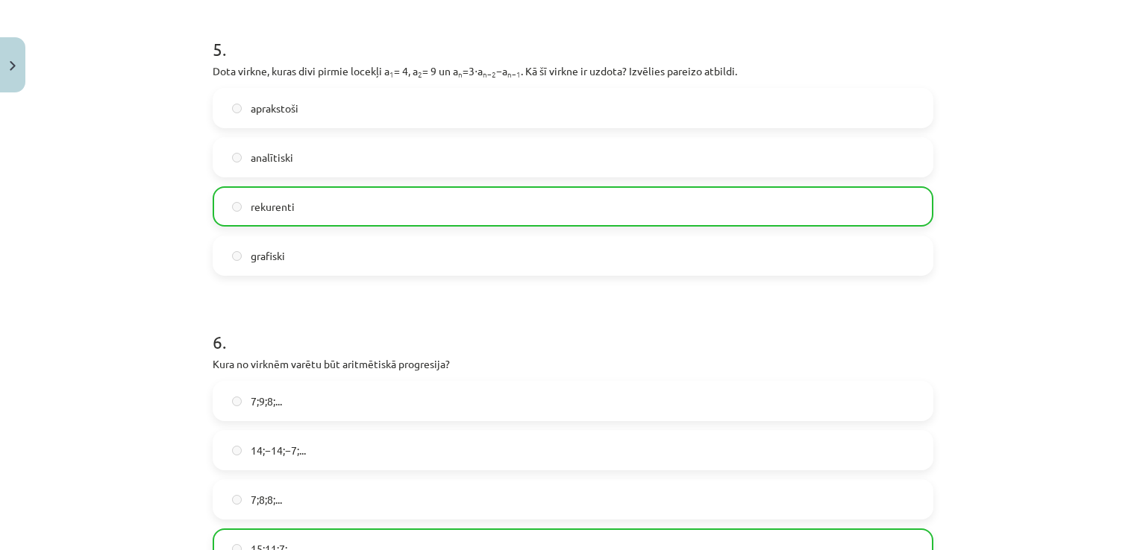
scroll to position [1701, 0]
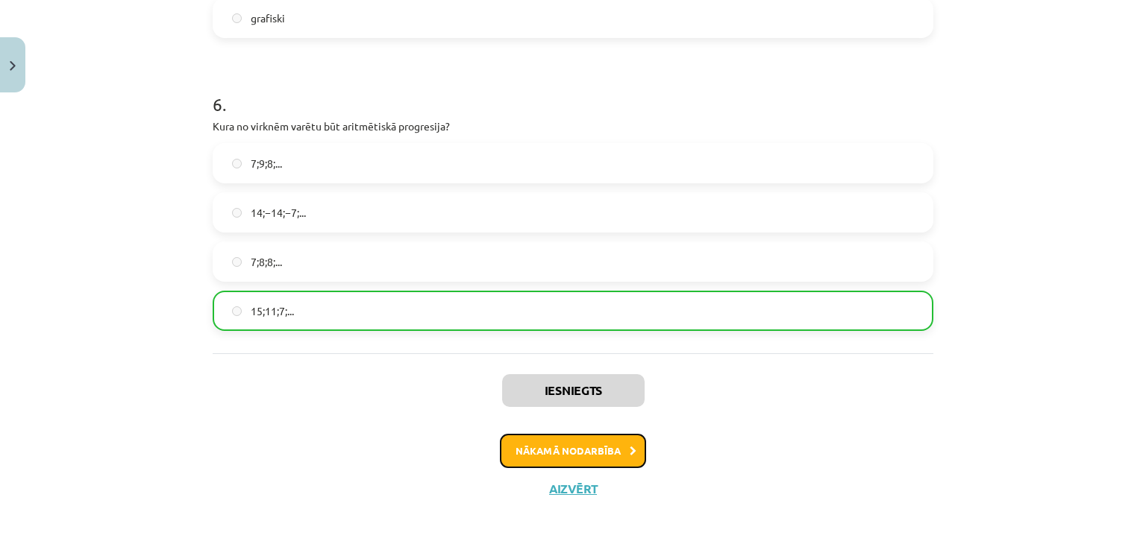
click at [527, 448] on button "Nākamā nodarbība" at bounding box center [573, 451] width 146 height 34
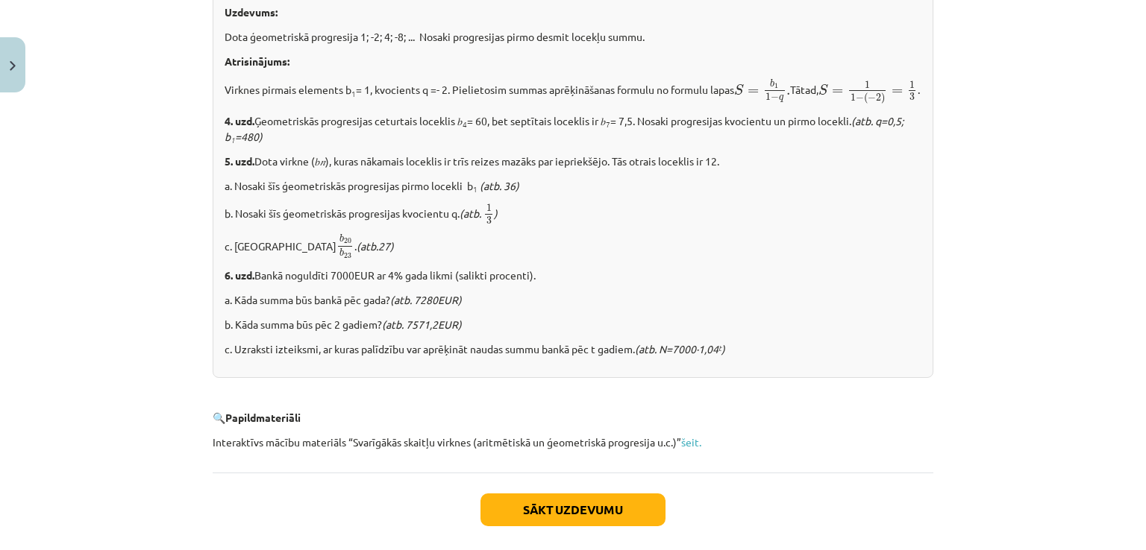
scroll to position [1867, 0]
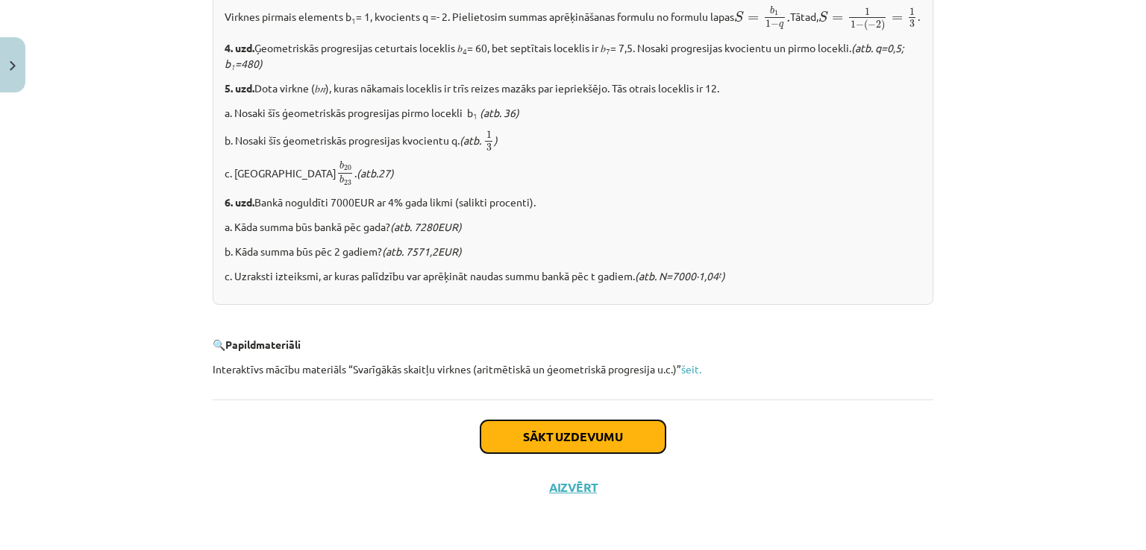
click at [514, 431] on button "Sākt uzdevumu" at bounding box center [572, 437] width 185 height 33
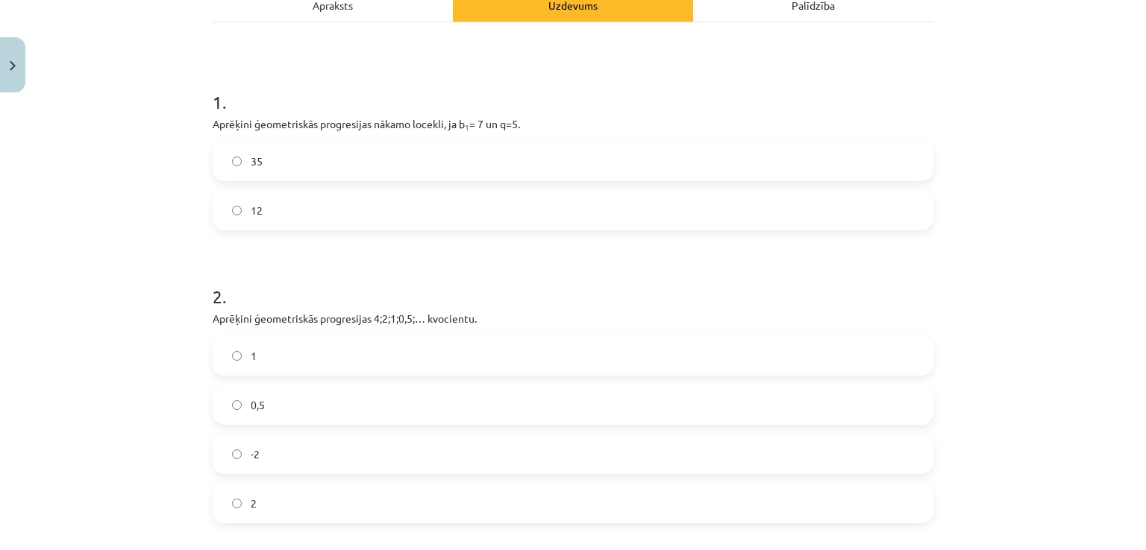
scroll to position [232, 0]
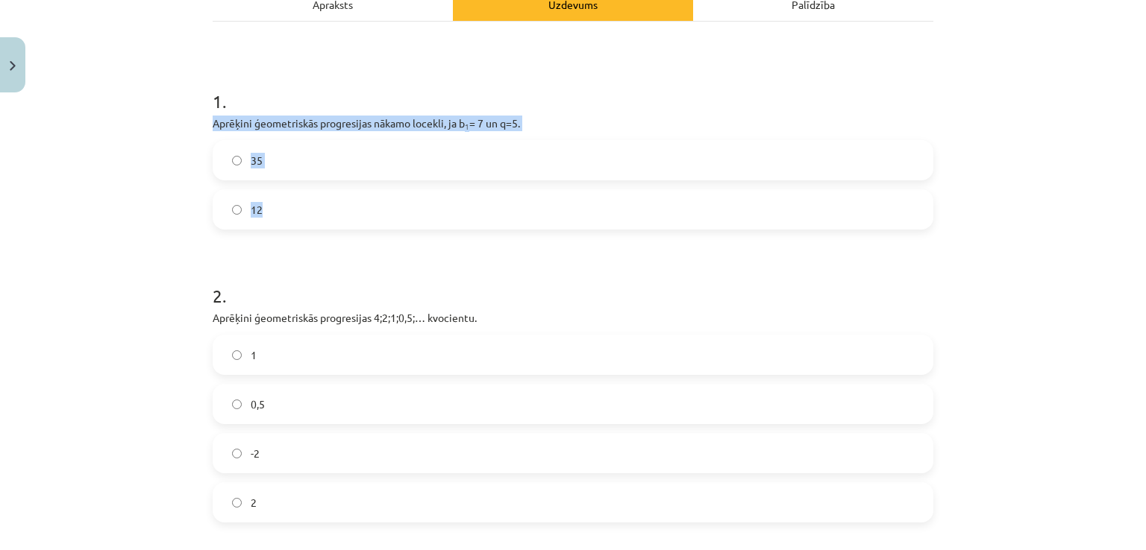
drag, startPoint x: 203, startPoint y: 120, endPoint x: 265, endPoint y: 210, distance: 109.4
click at [265, 210] on div "12 XP Saņemsi Sarežģīts 552 pilda Apraksts Uzdevums Palīdzība 1 . Aprēķini ģeom…" at bounding box center [573, 409] width 738 height 1085
click at [292, 171] on label "35" at bounding box center [573, 160] width 718 height 37
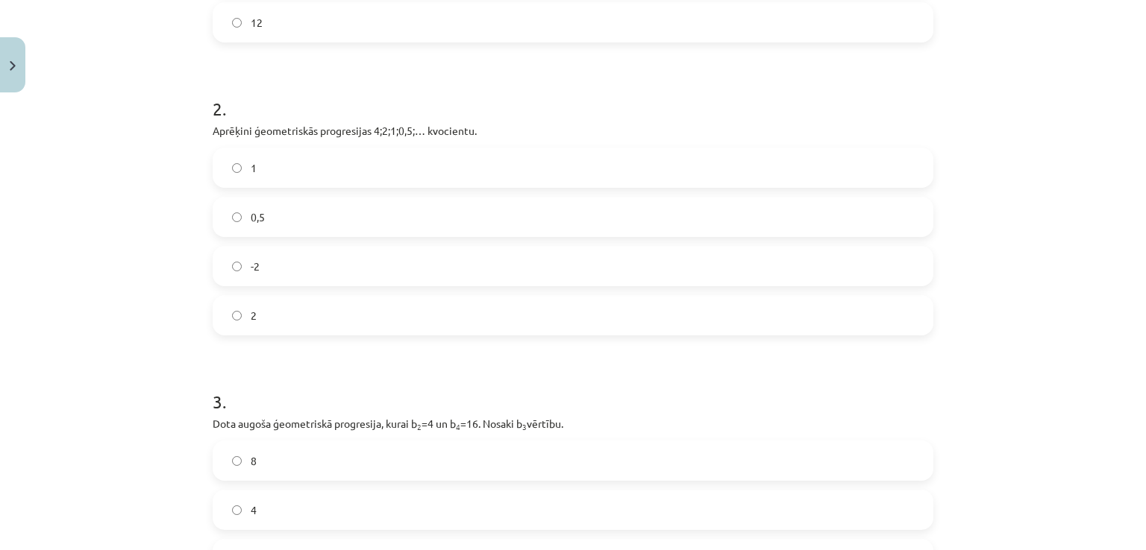
scroll to position [421, 0]
drag, startPoint x: 201, startPoint y: 127, endPoint x: 273, endPoint y: 318, distance: 203.9
click at [273, 318] on div "12 XP Saņemsi Sarežģīts 552 pilda Apraksts Uzdevums Palīdzība 1 . Aprēķini ģeom…" at bounding box center [573, 220] width 738 height 1085
click at [298, 90] on h1 "2 ." at bounding box center [573, 93] width 721 height 46
click at [305, 223] on label "0,5" at bounding box center [573, 214] width 718 height 37
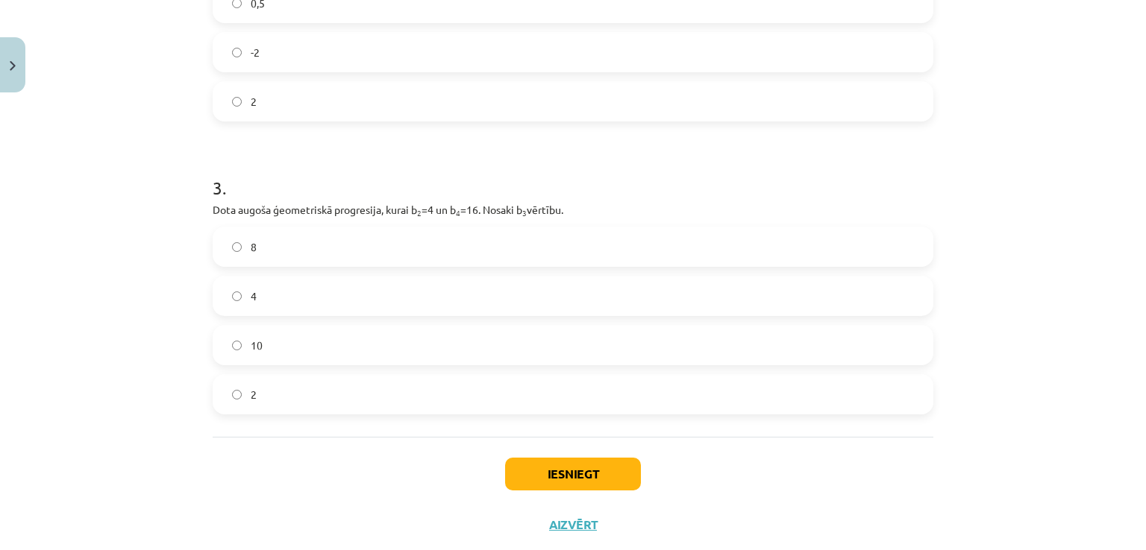
scroll to position [637, 0]
click at [392, 336] on label "10" at bounding box center [573, 341] width 718 height 37
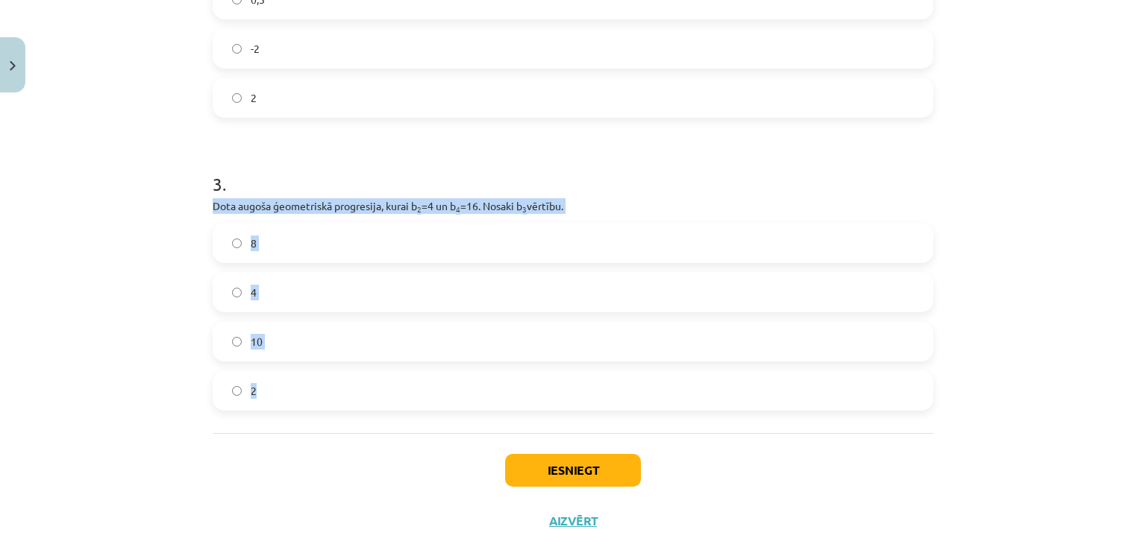
drag, startPoint x: 205, startPoint y: 207, endPoint x: 287, endPoint y: 374, distance: 185.5
click at [287, 374] on div "12 XP Saņemsi Sarežģīts 552 pilda Apraksts Uzdevums Palīdzība 1 . Aprēķini ģeom…" at bounding box center [573, 4] width 738 height 1085
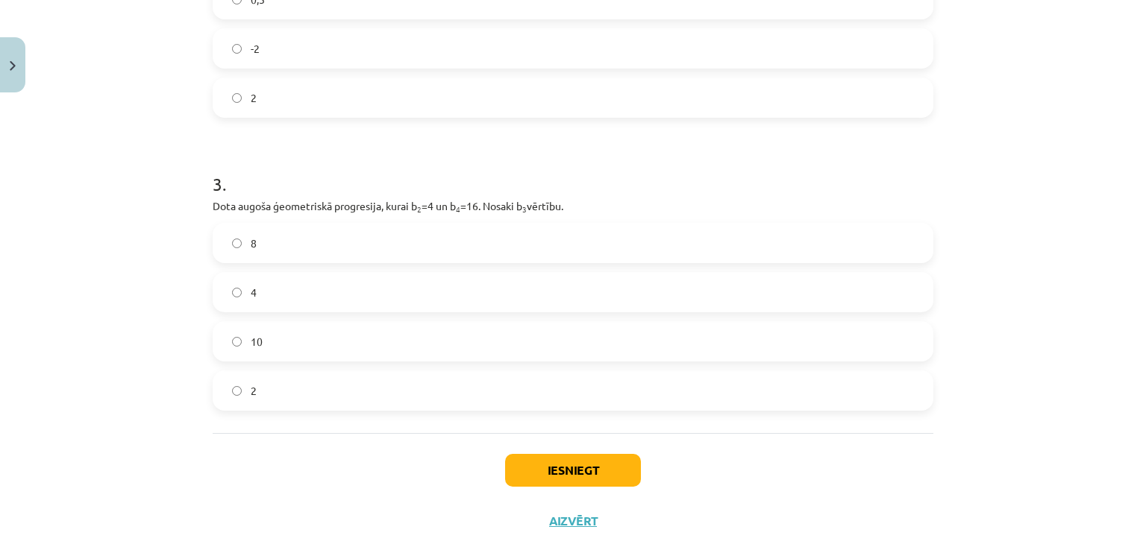
click at [287, 171] on h1 "3 ." at bounding box center [573, 171] width 721 height 46
click at [295, 253] on label "8" at bounding box center [573, 243] width 718 height 37
click at [537, 481] on button "Iesniegt" at bounding box center [573, 470] width 136 height 33
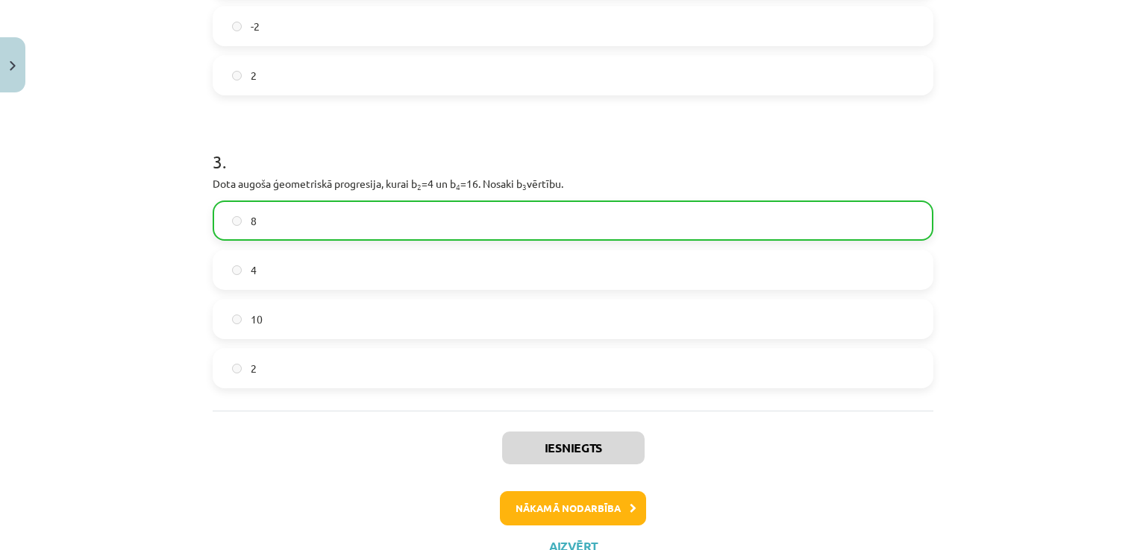
scroll to position [717, 0]
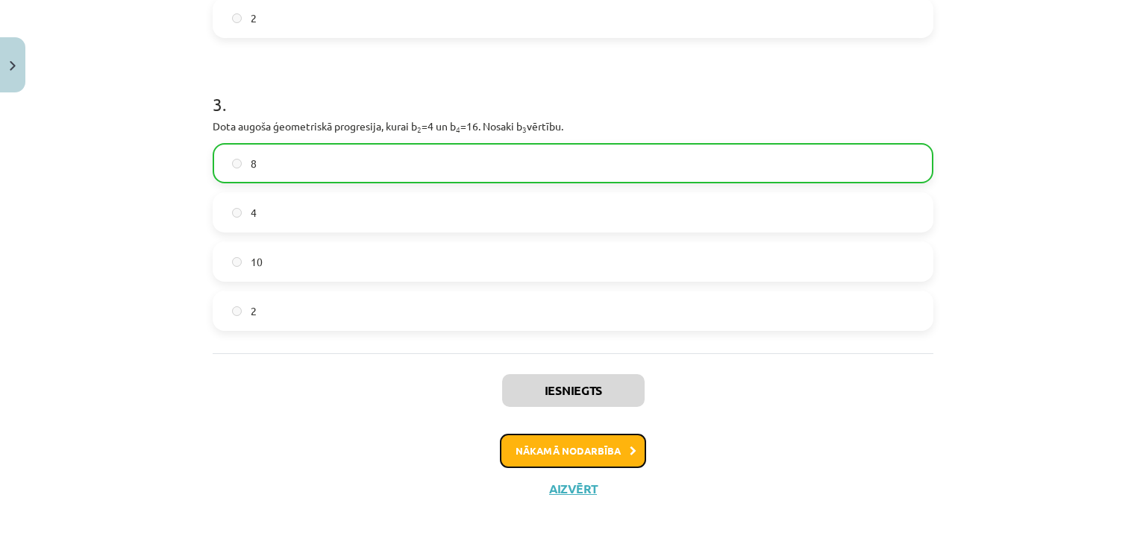
click at [527, 447] on button "Nākamā nodarbība" at bounding box center [573, 451] width 146 height 34
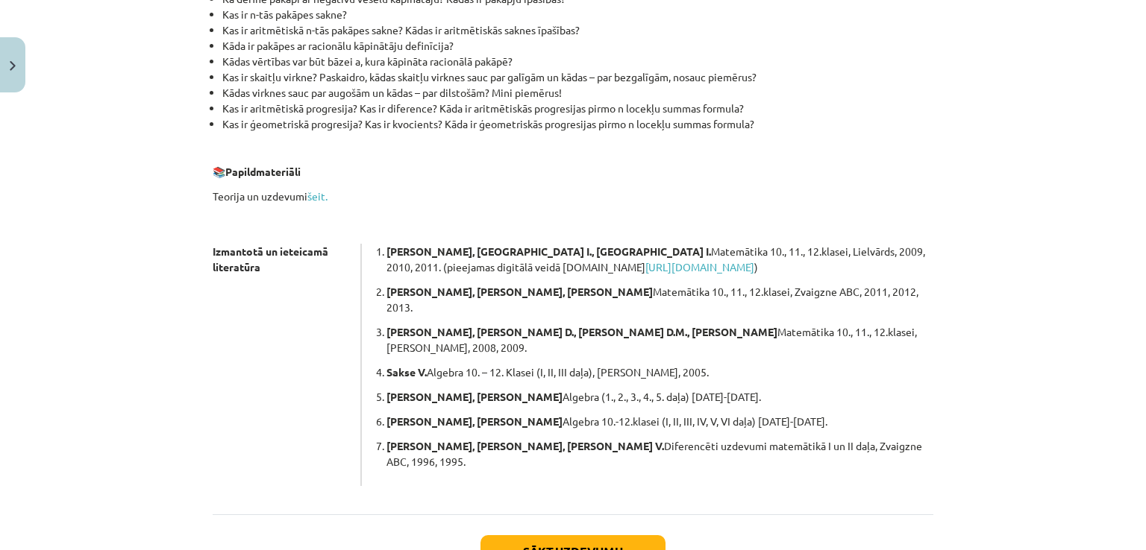
scroll to position [337, 0]
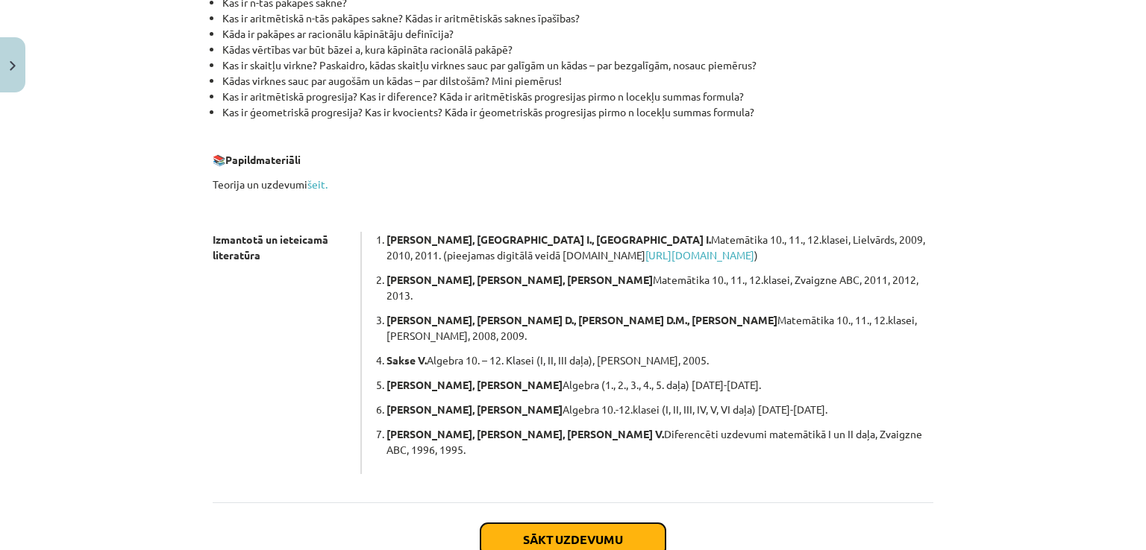
click at [561, 524] on button "Sākt uzdevumu" at bounding box center [572, 540] width 185 height 33
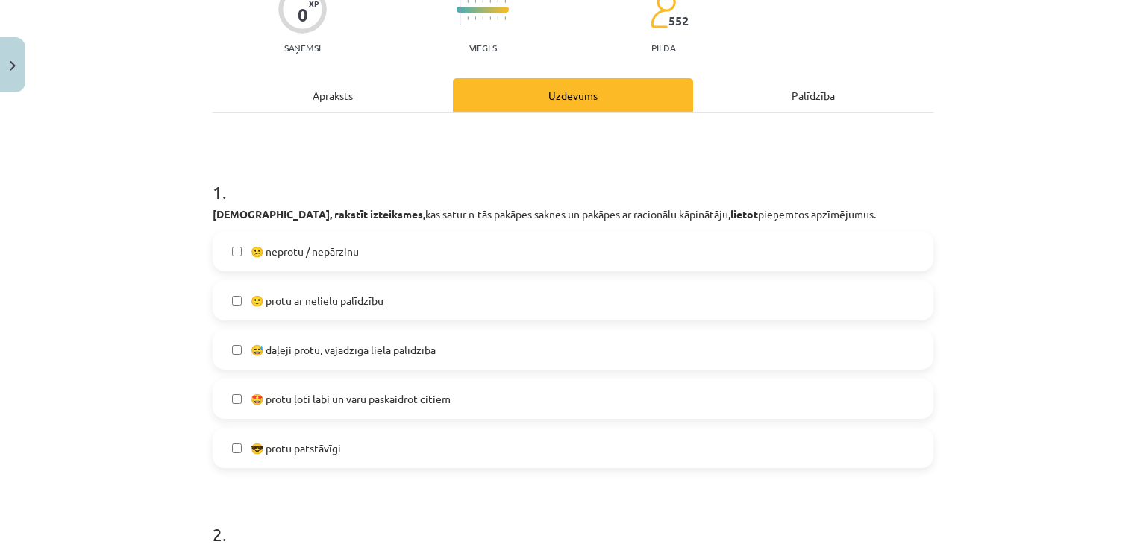
scroll to position [142, 0]
click at [355, 390] on span "🤩 protu ļoti labi un varu paskaidrot citiem" at bounding box center [351, 398] width 200 height 16
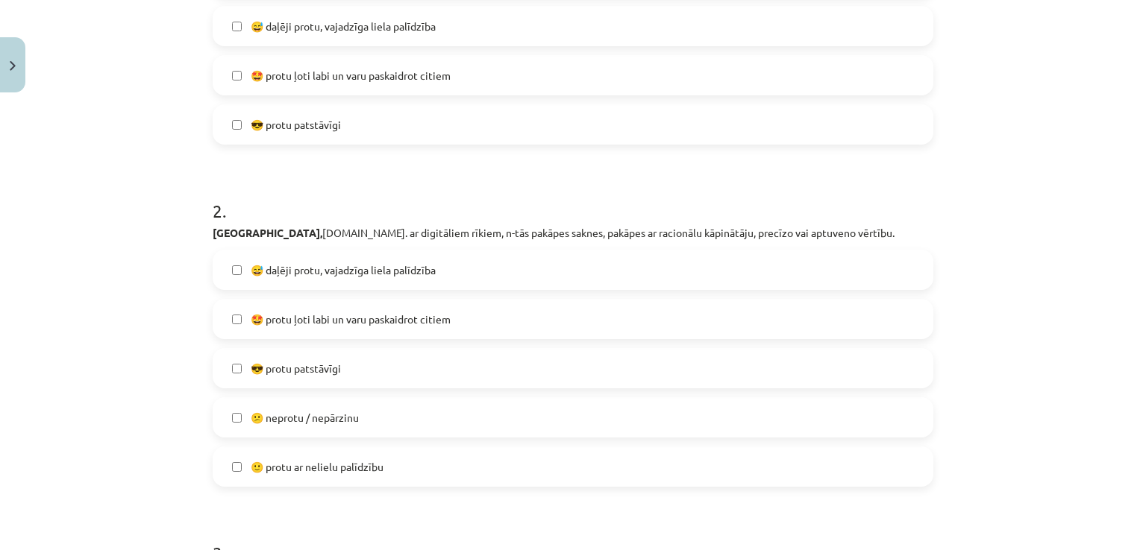
scroll to position [465, 0]
click at [382, 370] on label "😎 protu patstāvīgi" at bounding box center [573, 367] width 718 height 37
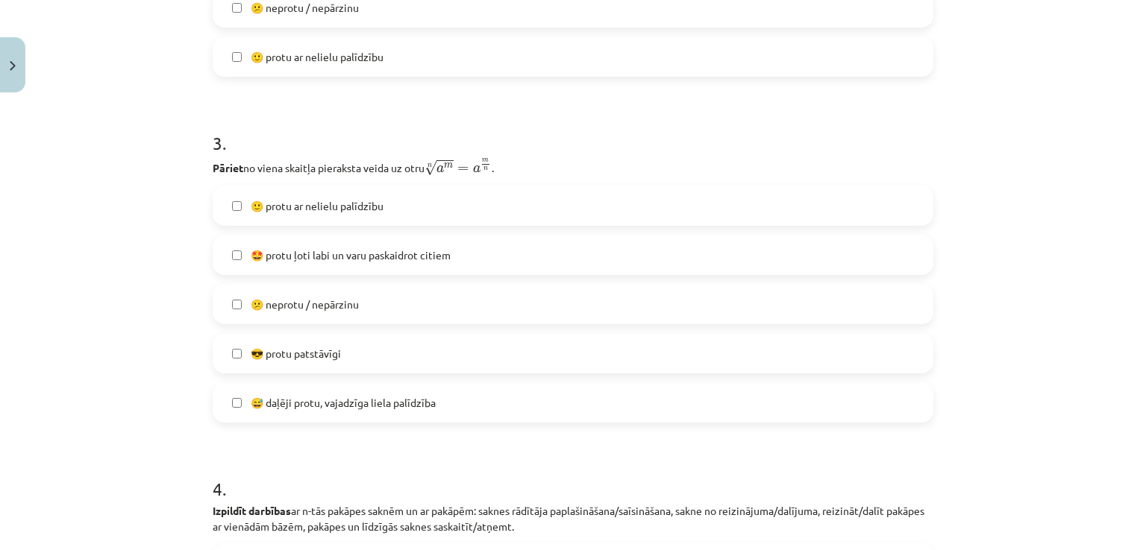
scroll to position [876, 0]
click at [389, 352] on label "😎 protu patstāvīgi" at bounding box center [573, 352] width 718 height 37
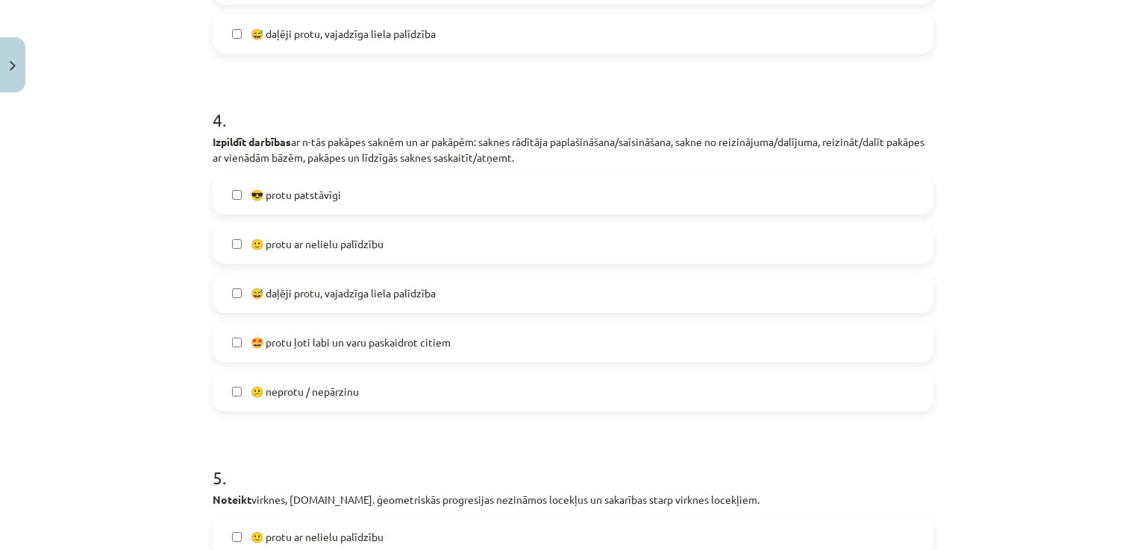
scroll to position [1246, 0]
click at [373, 201] on label "😎 protu patstāvīgi" at bounding box center [573, 193] width 718 height 37
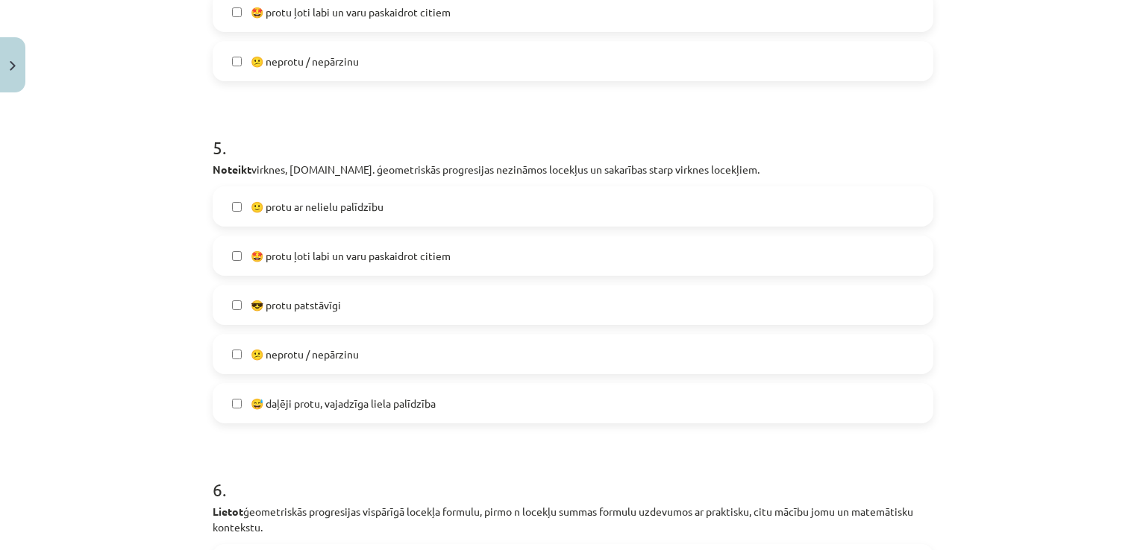
scroll to position [1576, 0]
click at [383, 213] on label "🙂 protu ar nelielu palīdzību" at bounding box center [573, 204] width 718 height 37
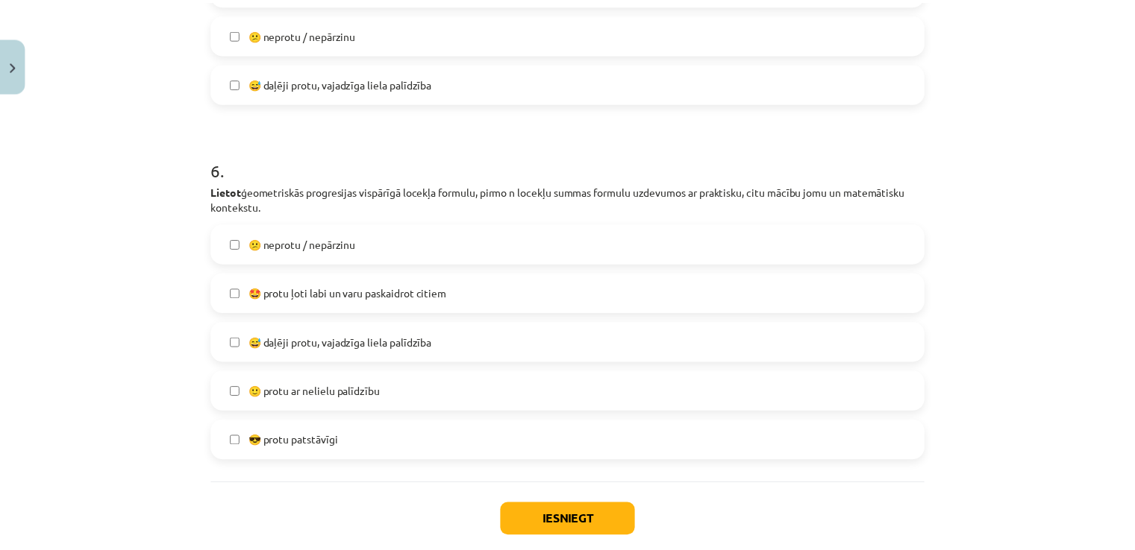
scroll to position [1897, 0]
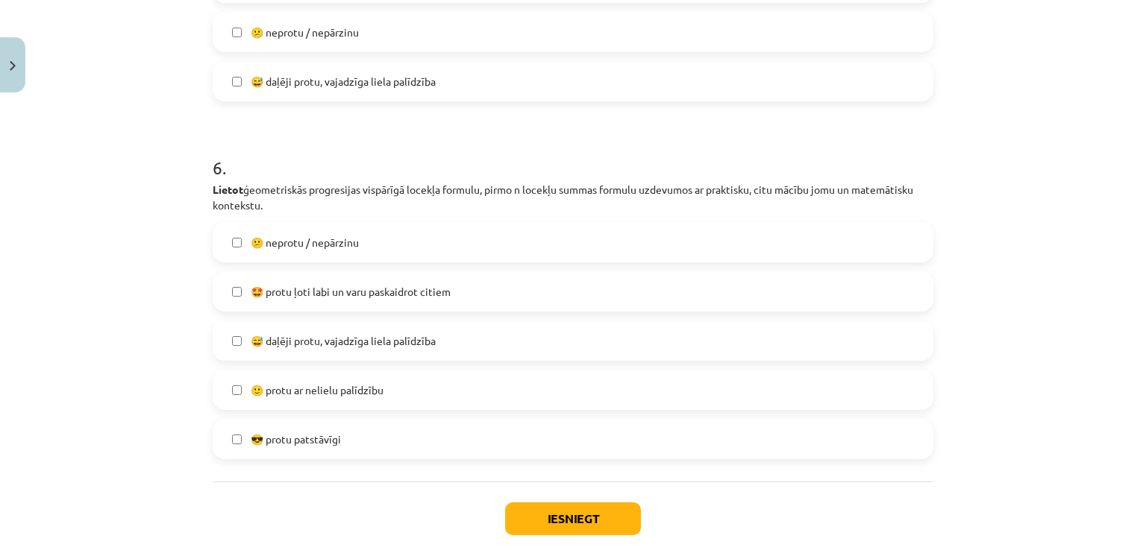
click at [401, 347] on span "😅 daļēji protu, vajadzīga liela palīdzība" at bounding box center [343, 341] width 185 height 16
click at [529, 526] on button "Iesniegt" at bounding box center [573, 519] width 136 height 33
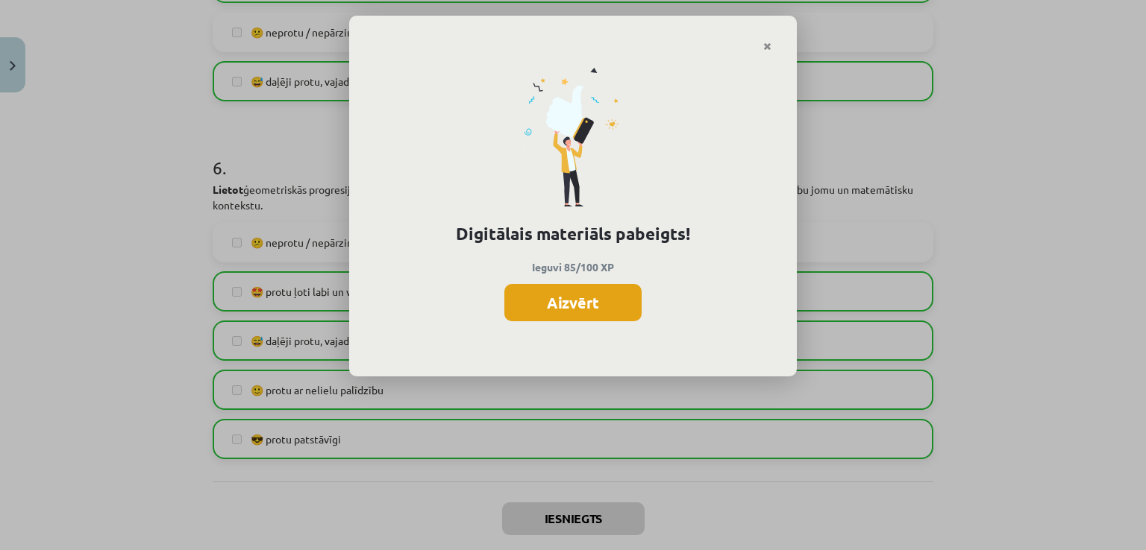
click at [596, 300] on button "Aizvērt" at bounding box center [572, 302] width 137 height 37
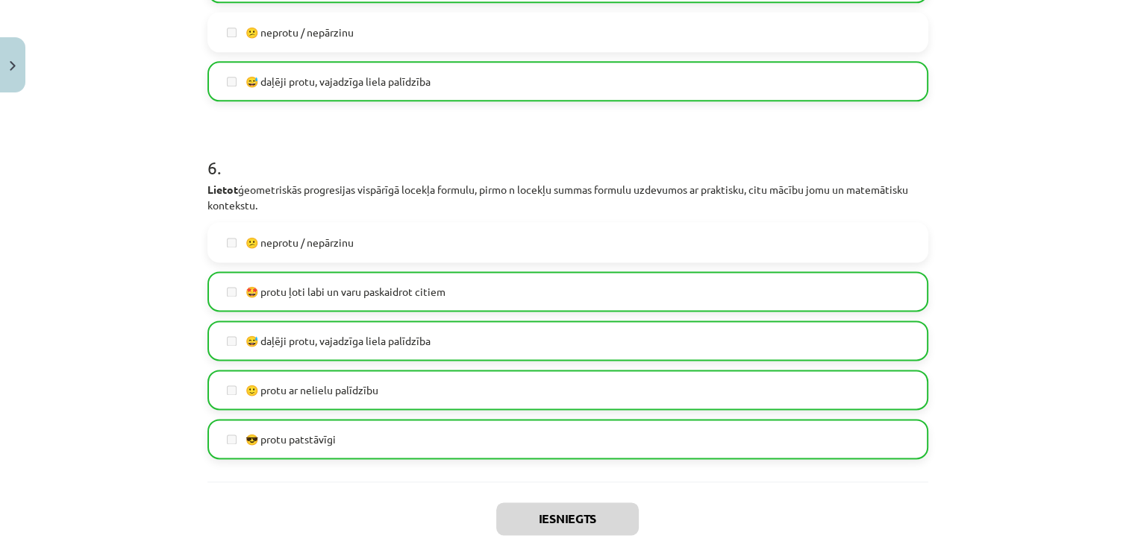
scroll to position [1978, 0]
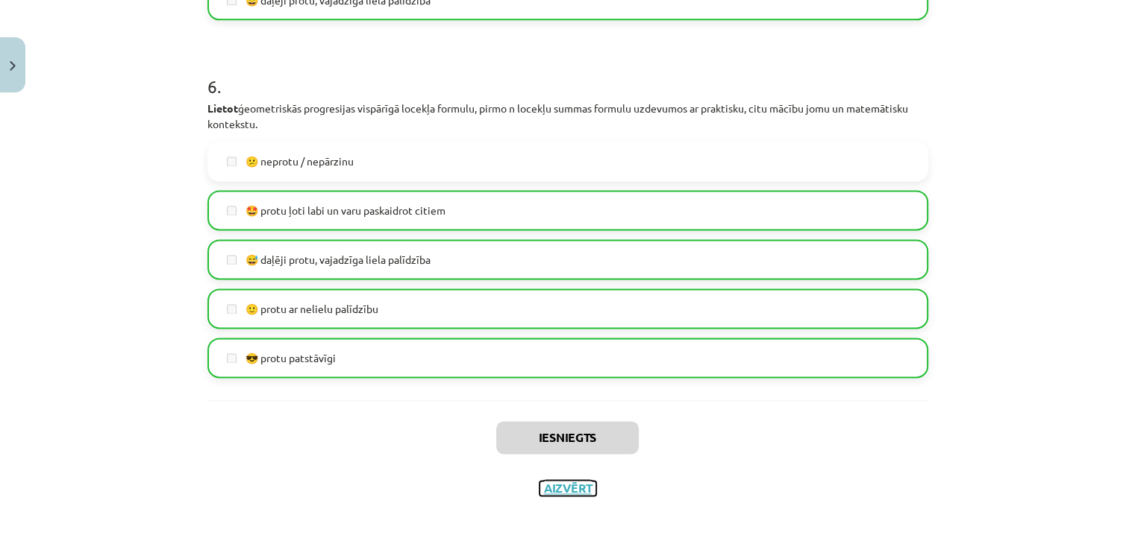
click at [573, 490] on button "Aizvērt" at bounding box center [567, 488] width 57 height 15
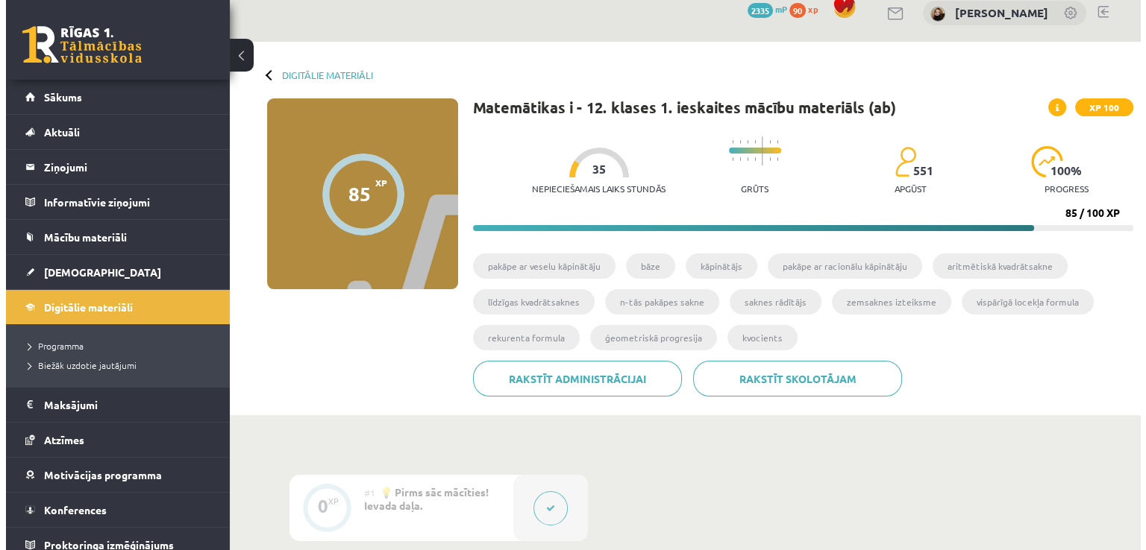
scroll to position [0, 0]
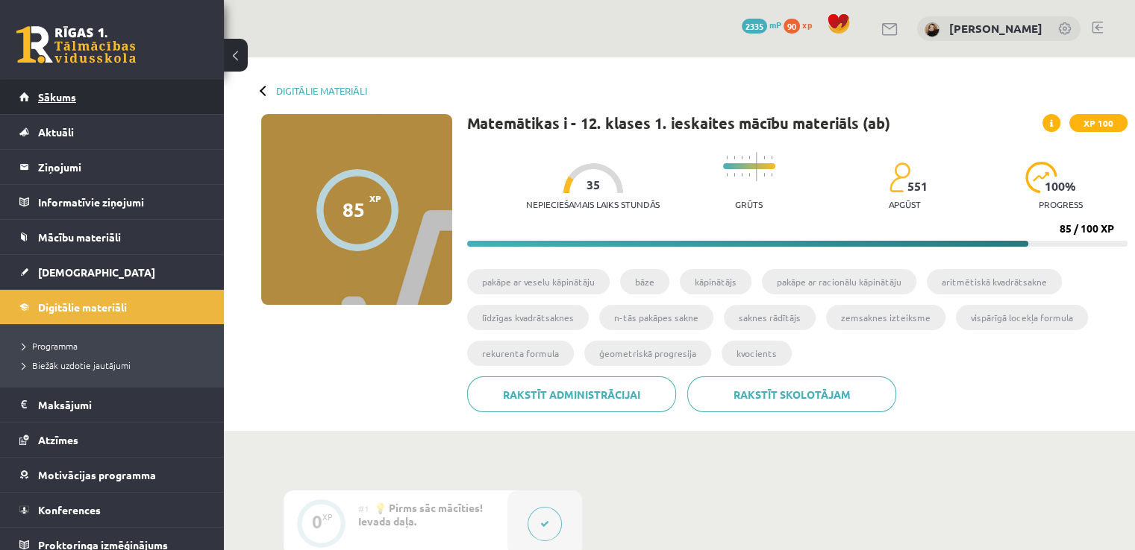
click at [84, 99] on link "Sākums" at bounding box center [112, 97] width 186 height 34
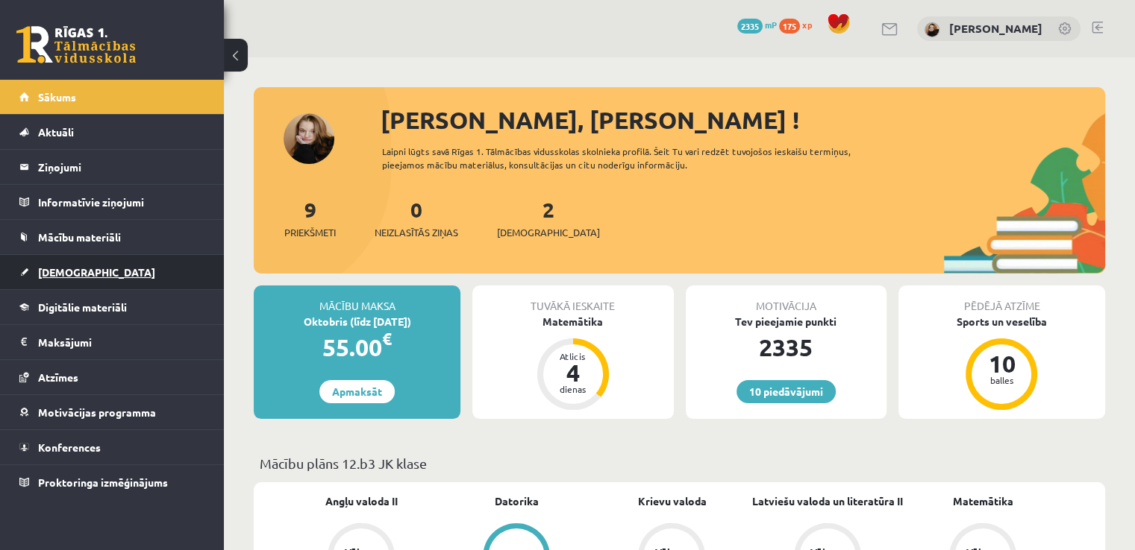
click at [66, 271] on span "[DEMOGRAPHIC_DATA]" at bounding box center [96, 272] width 117 height 13
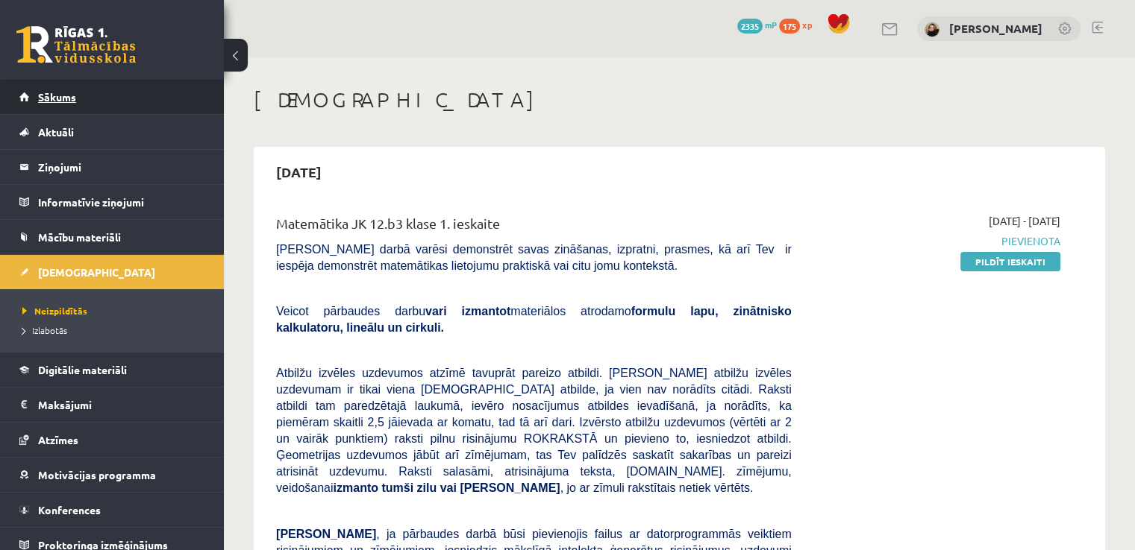
click at [57, 94] on span "Sākums" at bounding box center [57, 96] width 38 height 13
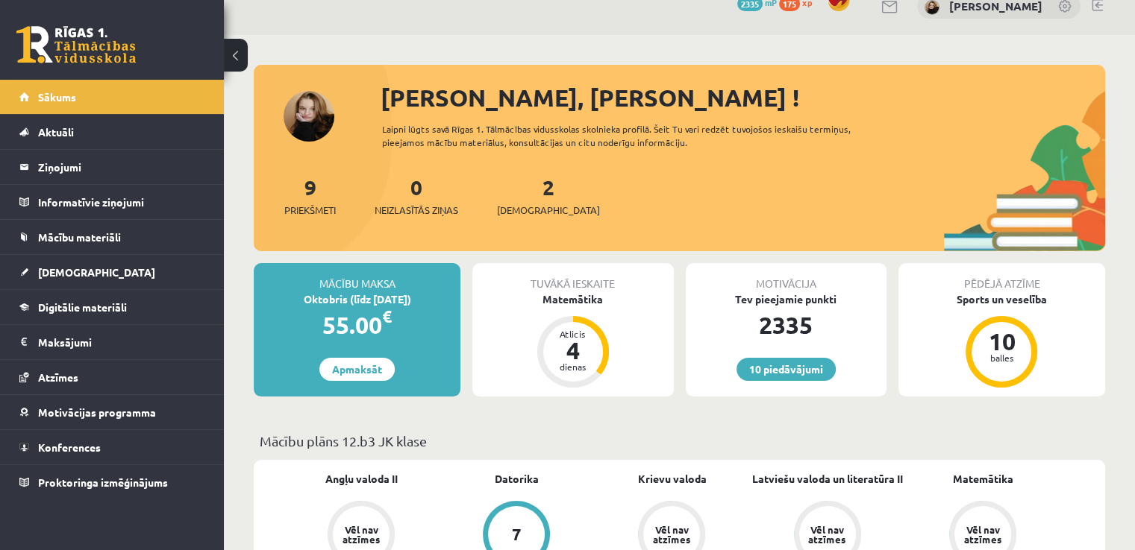
scroll to position [14, 0]
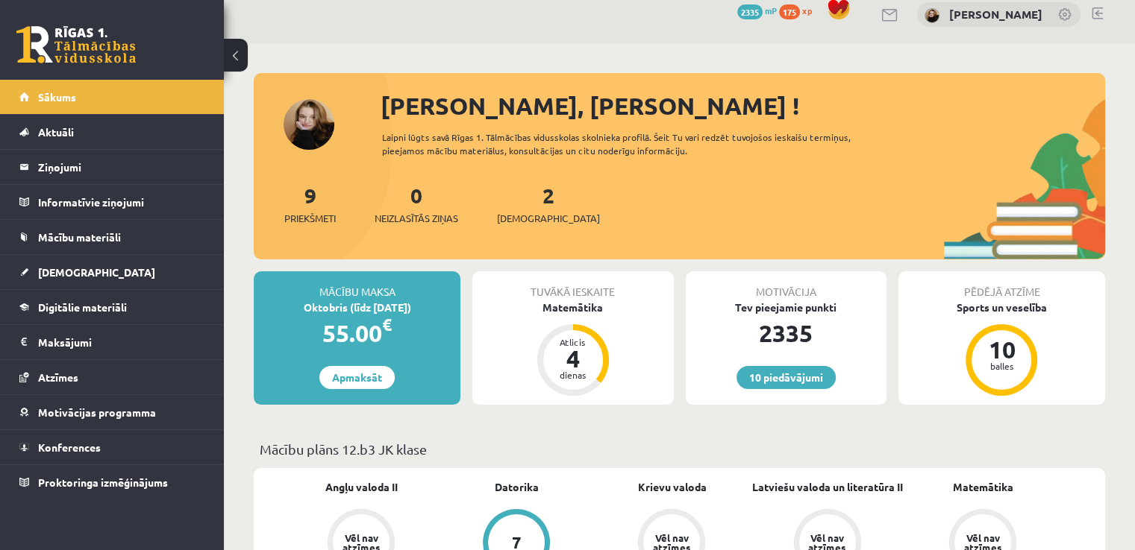
click at [1097, 13] on link at bounding box center [1096, 13] width 11 height 12
